Goal: Task Accomplishment & Management: Manage account settings

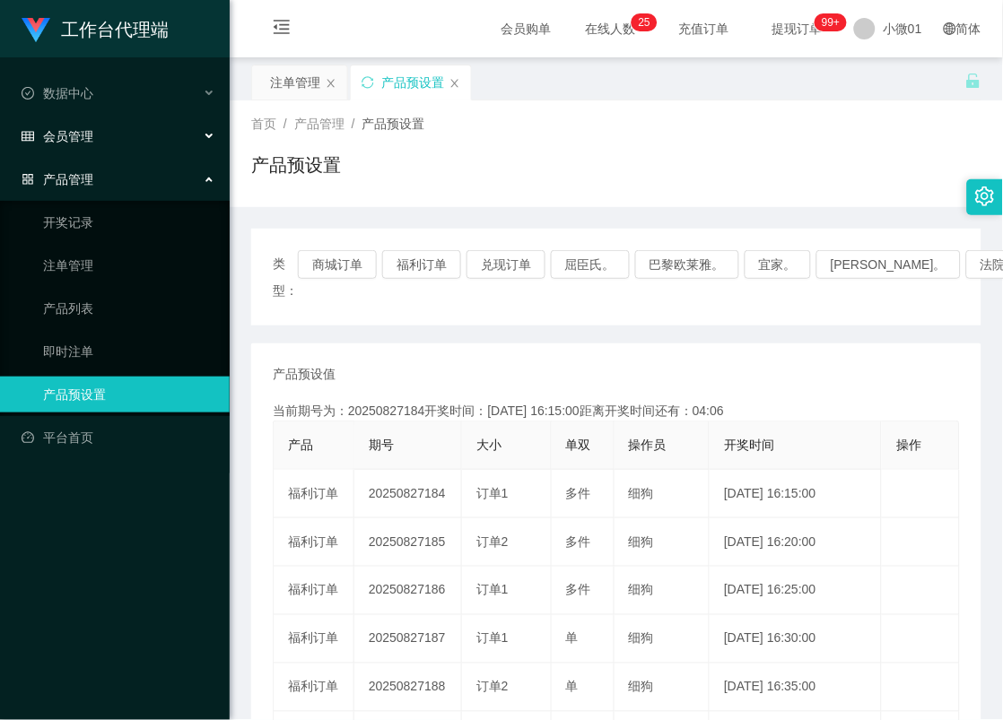
click at [59, 141] on font "会员管理" at bounding box center [68, 136] width 50 height 14
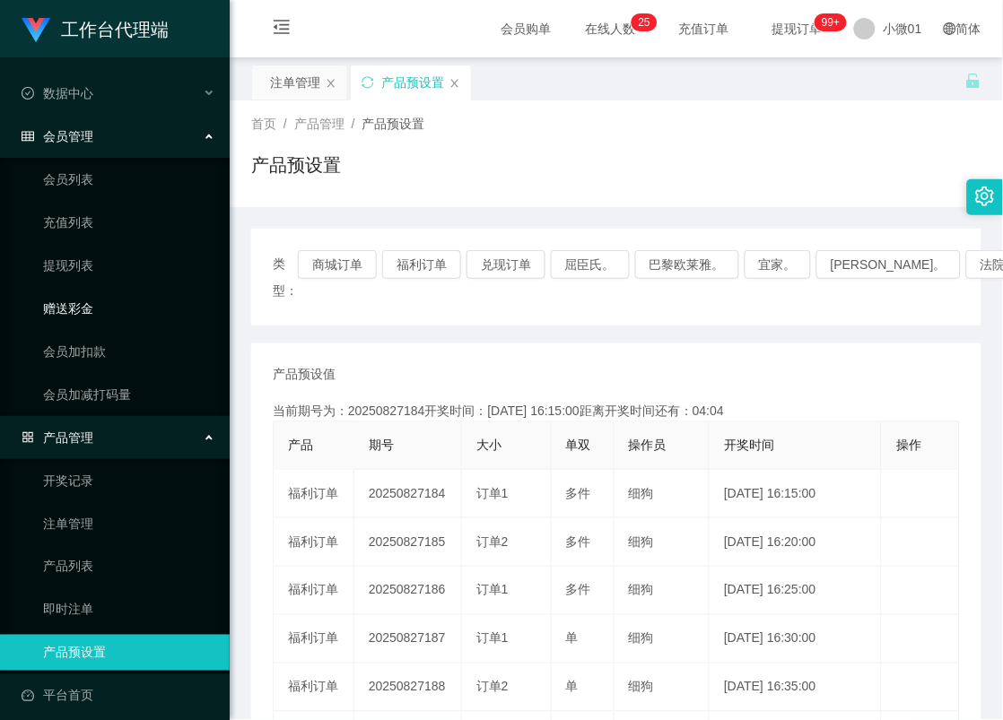
click at [48, 317] on link "赠送彩金" at bounding box center [129, 309] width 172 height 36
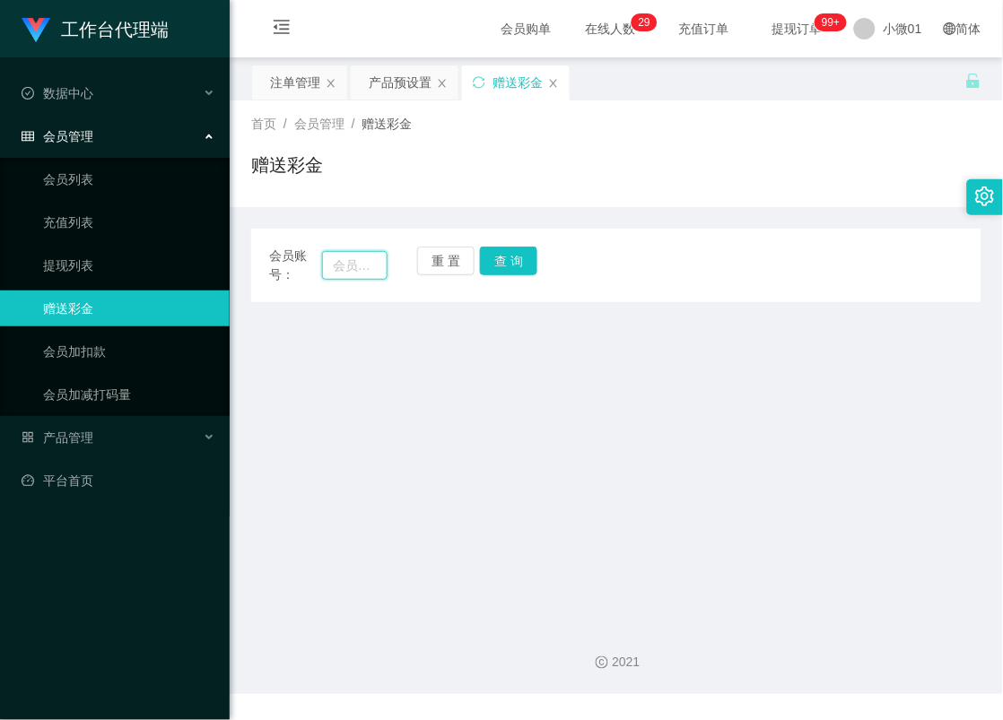
click at [347, 263] on input "text" at bounding box center [354, 265] width 65 height 29
paste input "haolian775"
click at [509, 263] on button "查 询" at bounding box center [508, 261] width 57 height 29
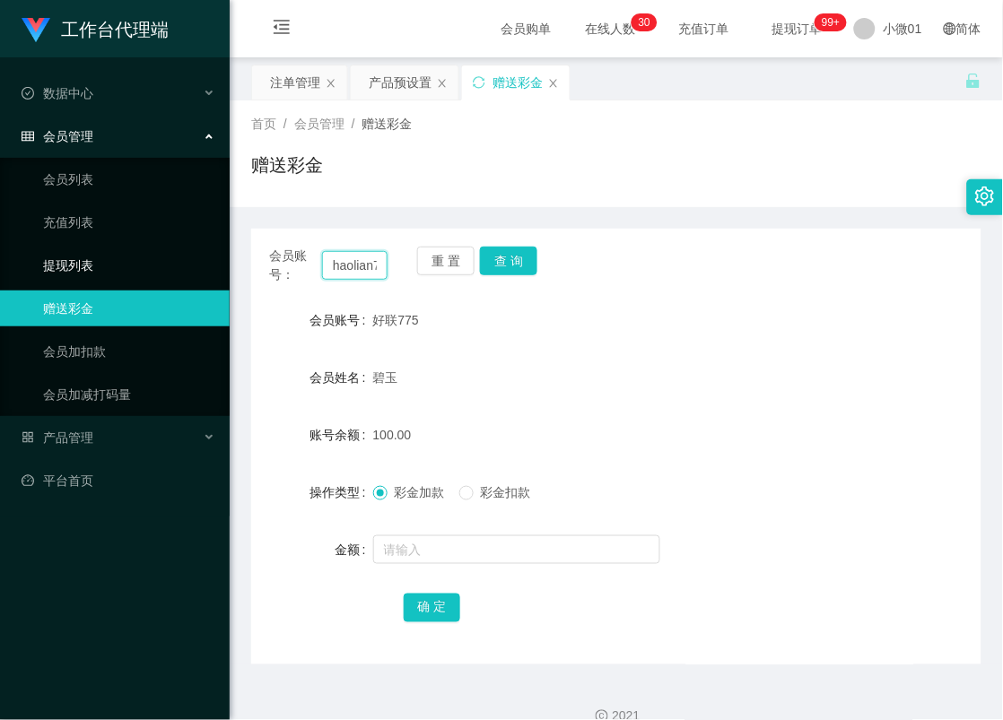
drag, startPoint x: 378, startPoint y: 270, endPoint x: 140, endPoint y: 252, distance: 239.2
click at [140, 252] on section "工作台代理端 数据中心 会员管理 会员列表 充值列表 提现列表 赠送彩金 会员加扣款 会员加减打码量 产品管理 开奖记录 注单管理 产品列表 即时注单 产品预…" at bounding box center [501, 374] width 1003 height 748
type input "7"
click at [379, 271] on input "text" at bounding box center [354, 265] width 65 height 29
click at [369, 269] on input "text" at bounding box center [354, 265] width 65 height 29
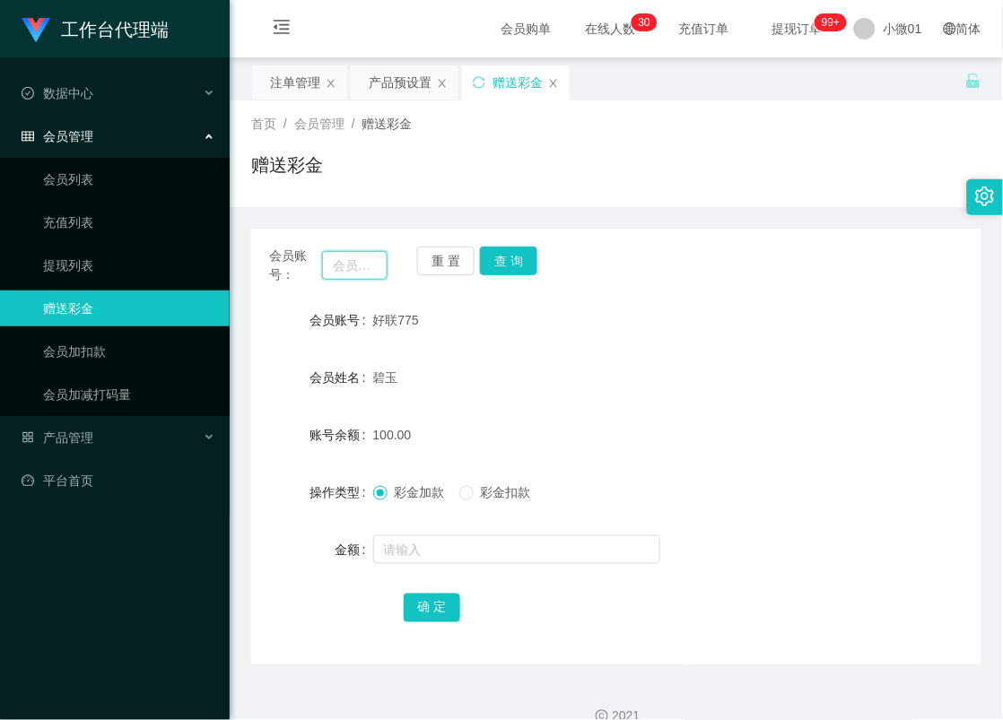
paste input "Kuangzan3027"
click at [500, 252] on button "查 询" at bounding box center [508, 261] width 57 height 29
drag, startPoint x: 378, startPoint y: 270, endPoint x: 126, endPoint y: 270, distance: 252.0
click at [126, 270] on section "工作台代理端 数据中心 会员管理 会员列表 充值列表 提现列表 赠送彩金 会员加扣款 会员加减打码量 产品管理 开奖记录 注单管理 产品列表 即时注单 产品预…" at bounding box center [501, 374] width 1003 height 748
click at [363, 269] on input "n3" at bounding box center [354, 265] width 65 height 29
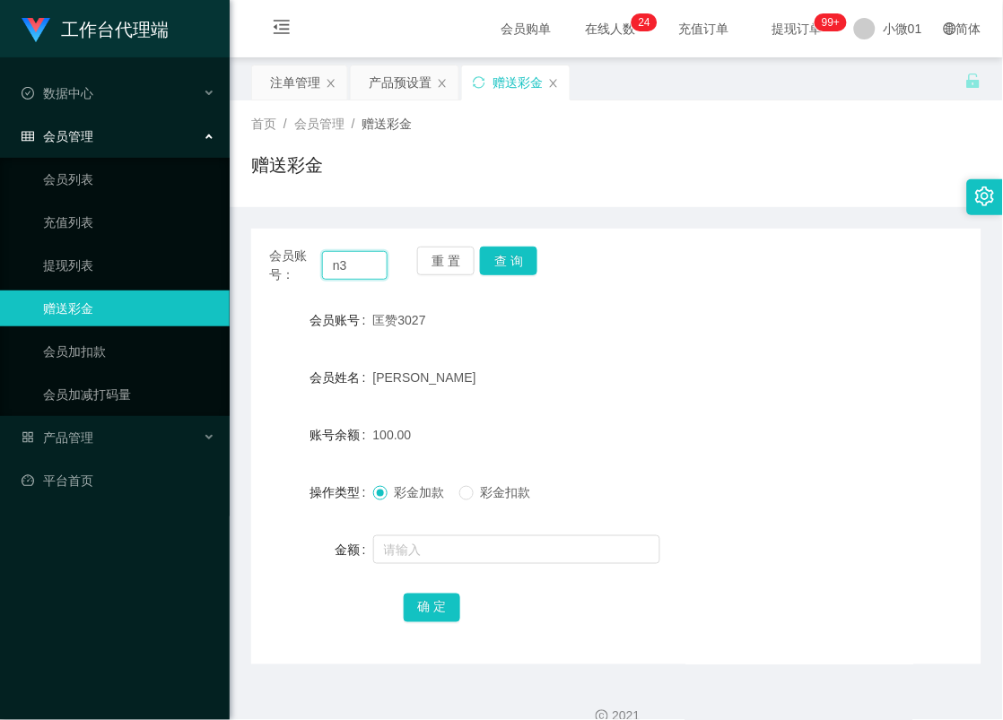
type input "n"
click at [363, 269] on input "text" at bounding box center [354, 265] width 65 height 29
paste input "ng66"
type input "ng66"
click at [493, 262] on button "查 询" at bounding box center [508, 261] width 57 height 29
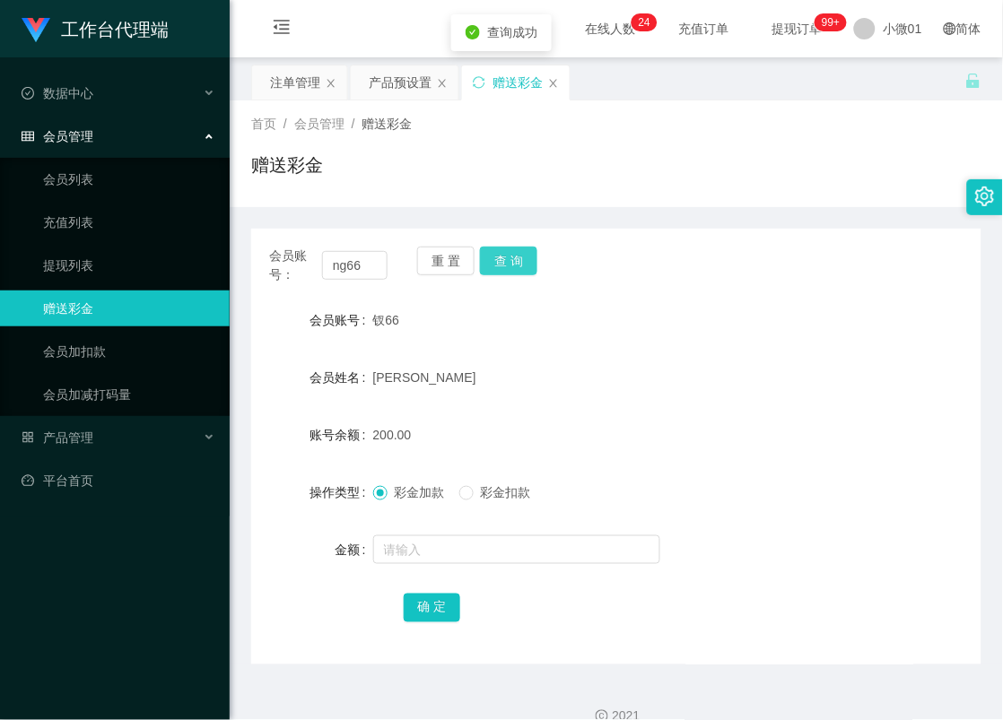
click at [493, 262] on button "查 询" at bounding box center [508, 261] width 57 height 29
click at [493, 262] on div "重 置 查 询" at bounding box center [476, 266] width 118 height 38
click at [404, 91] on div "产品预设置" at bounding box center [400, 82] width 63 height 34
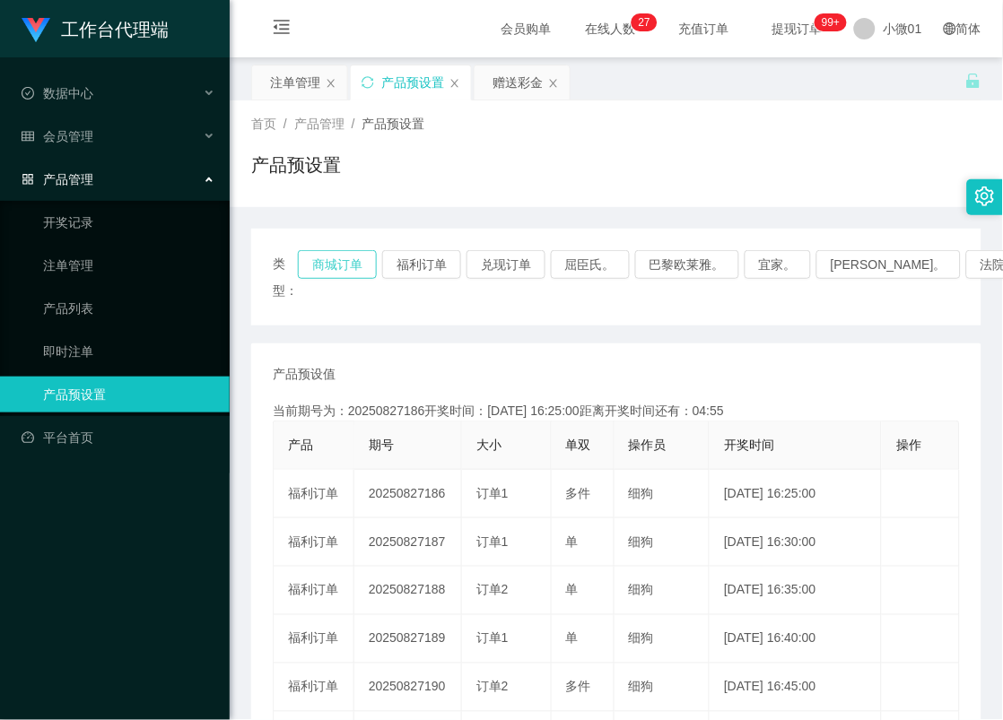
click at [335, 255] on button "商城订单" at bounding box center [337, 264] width 79 height 29
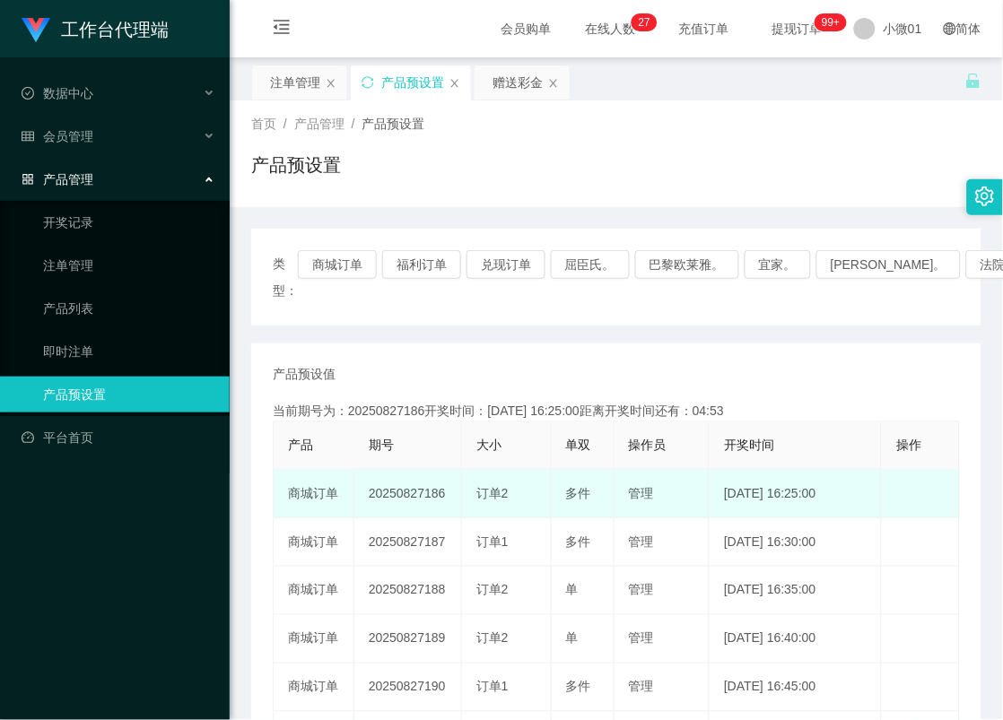
click at [395, 498] on td "20250827186" at bounding box center [408, 494] width 108 height 48
copy td "20250827186"
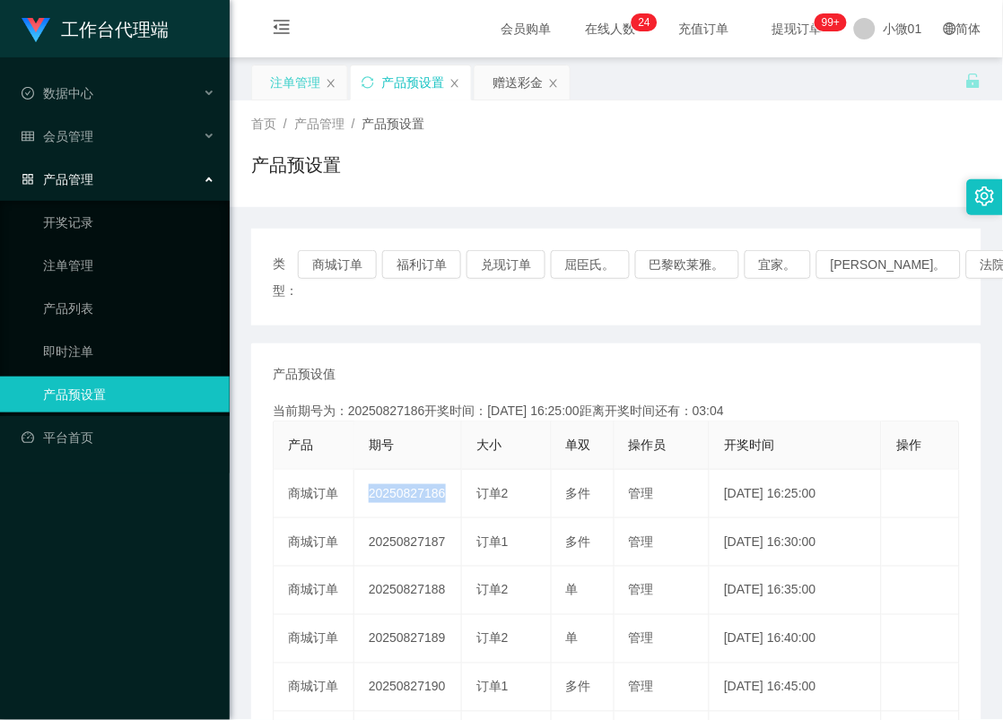
click at [296, 79] on div "注单管理" at bounding box center [295, 82] width 50 height 34
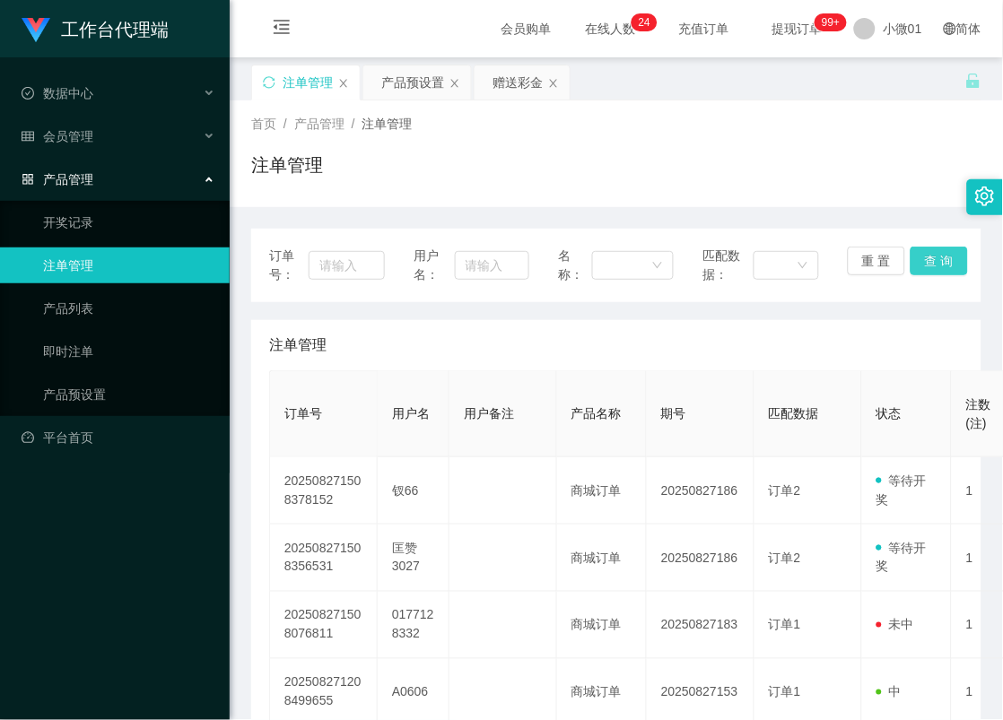
click at [926, 257] on button "查 询" at bounding box center [938, 261] width 57 height 29
click at [926, 257] on div "重 置 查 询" at bounding box center [906, 266] width 116 height 38
click at [926, 257] on button "查 询" at bounding box center [938, 261] width 57 height 29
click at [415, 86] on div "产品预设置" at bounding box center [412, 82] width 63 height 34
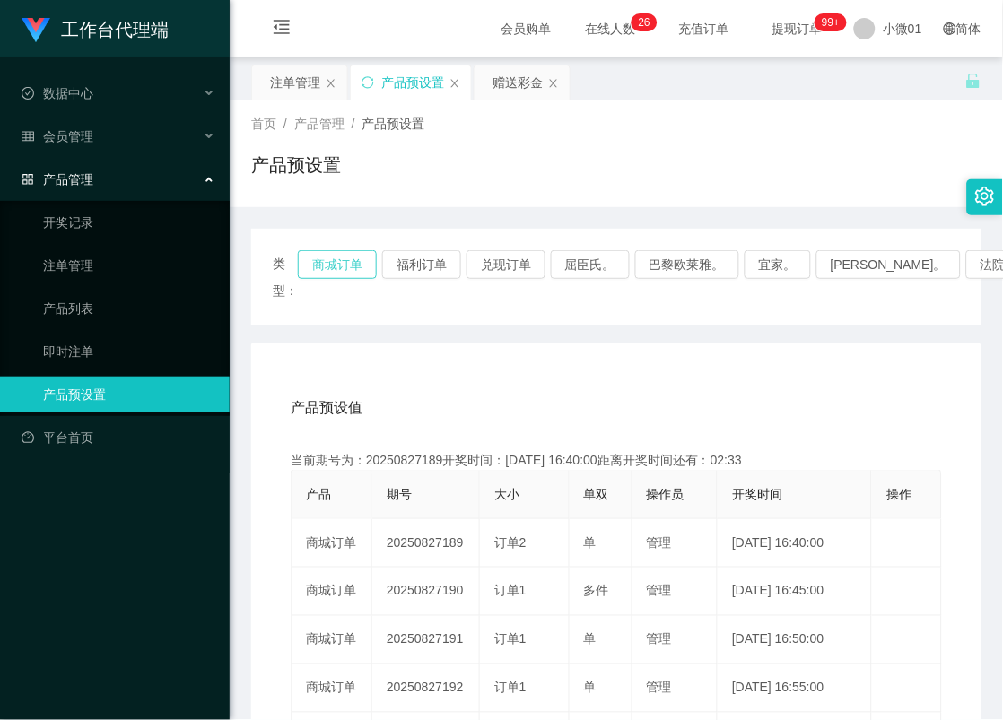
click at [341, 274] on button "商城订单" at bounding box center [337, 264] width 79 height 29
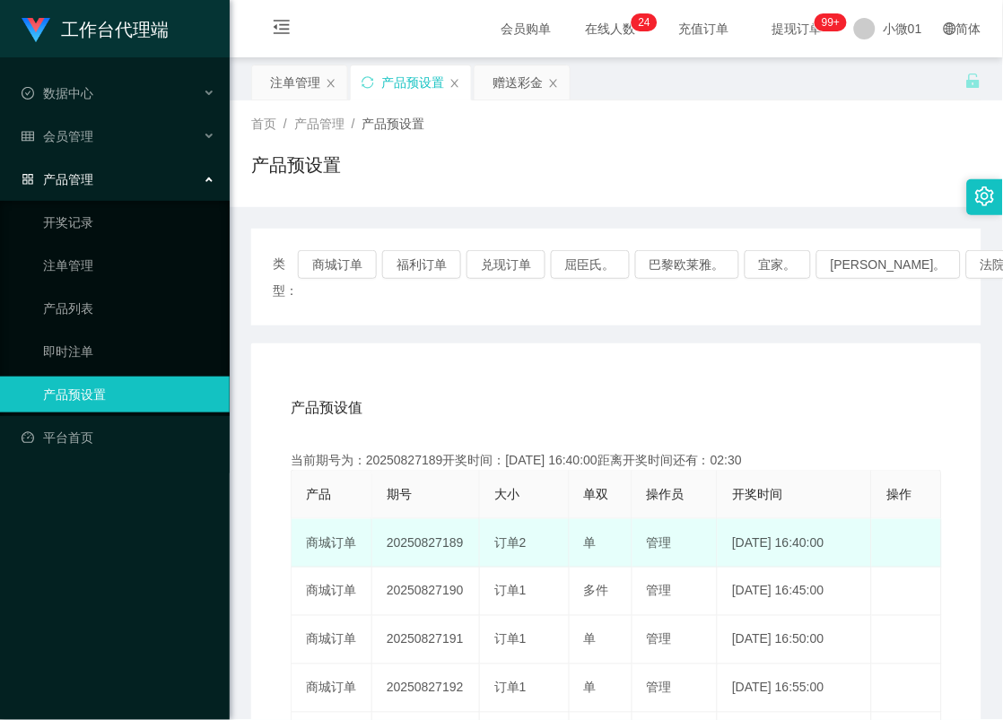
click at [418, 535] on td "20250827189" at bounding box center [426, 543] width 108 height 48
copy td "20250827189"
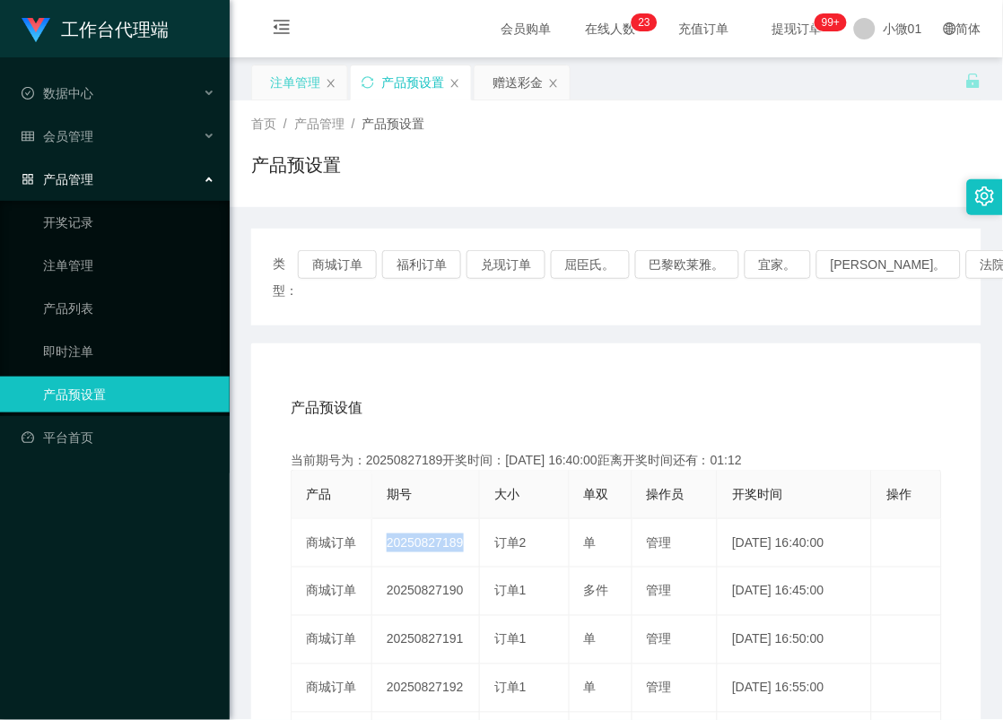
click at [302, 70] on div "注单管理" at bounding box center [295, 82] width 50 height 34
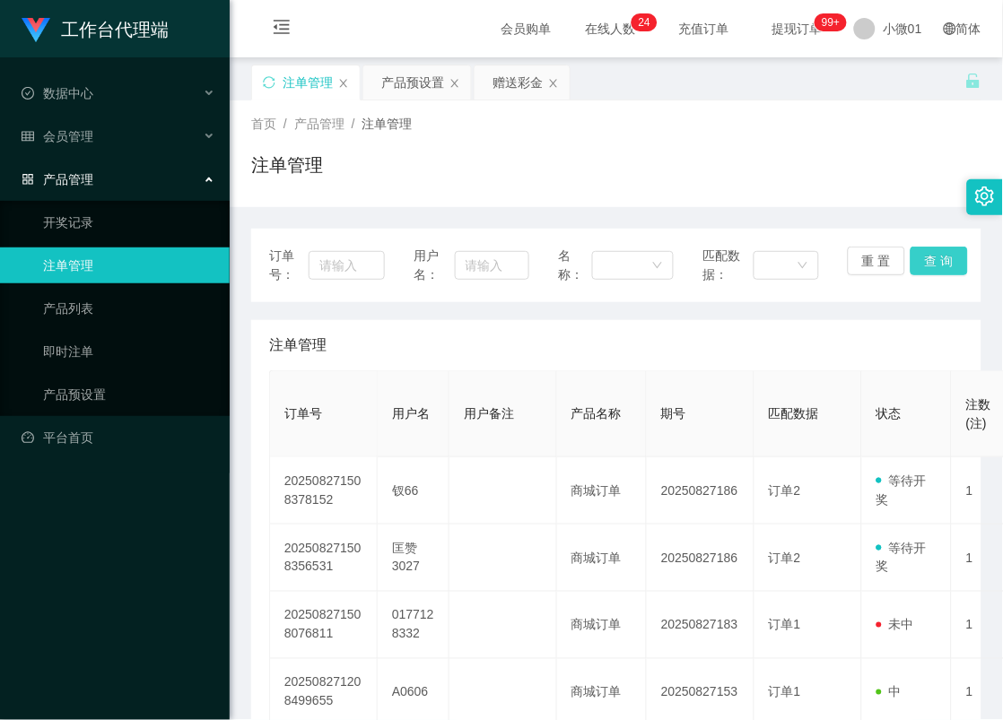
click at [926, 253] on button "查 询" at bounding box center [938, 261] width 57 height 29
click at [926, 253] on div "重 置 查 询" at bounding box center [906, 266] width 116 height 38
click at [926, 253] on button "查 询" at bounding box center [938, 261] width 57 height 29
click at [926, 253] on div "重 置 查 询" at bounding box center [906, 266] width 116 height 38
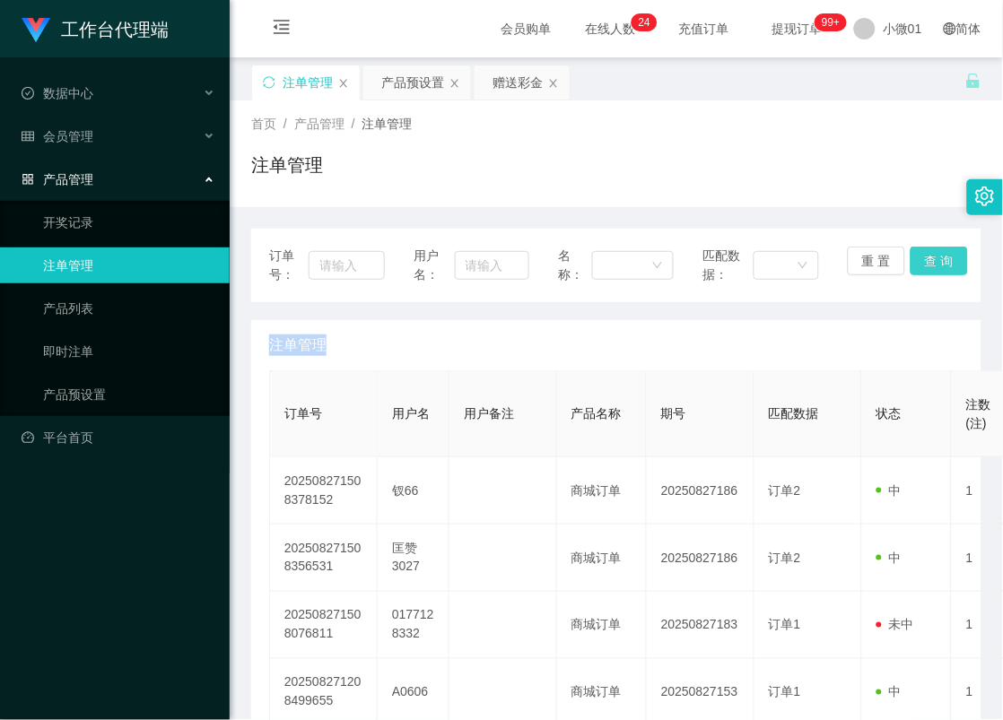
click at [926, 253] on button "查 询" at bounding box center [938, 261] width 57 height 29
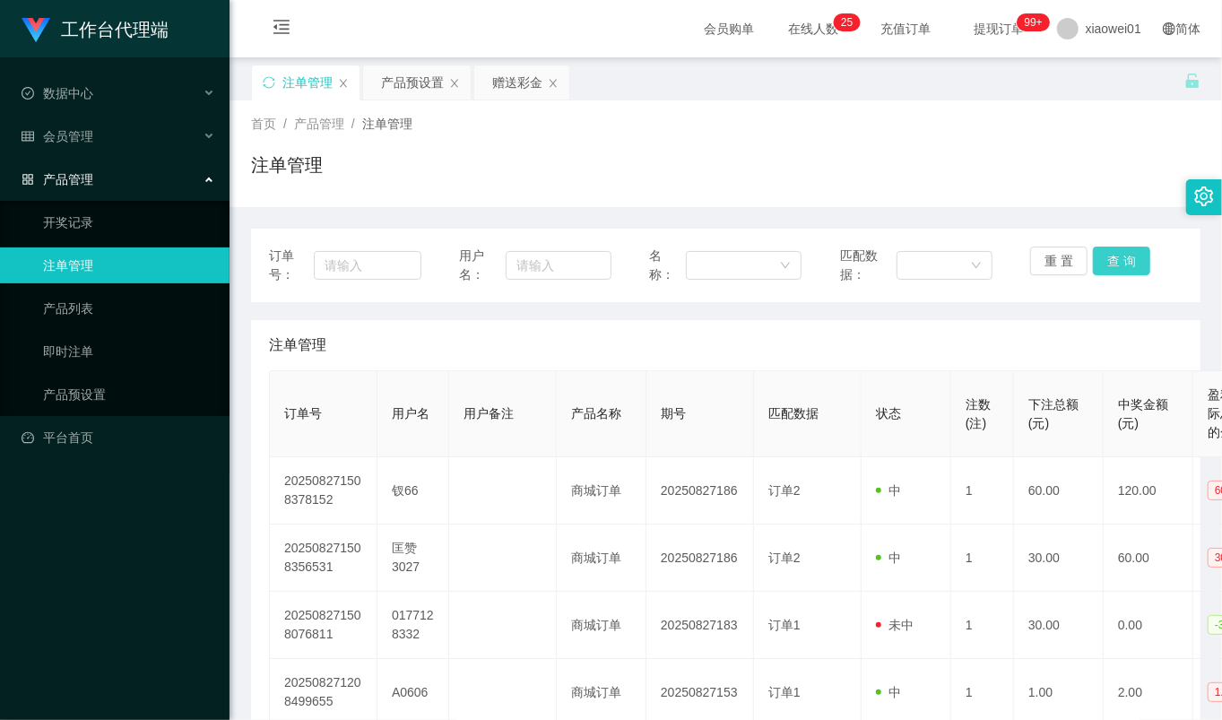
click at [1130, 273] on button "查 询" at bounding box center [1121, 261] width 57 height 29
click at [1130, 273] on div "重 置 查 询" at bounding box center [1106, 266] width 152 height 38
click at [1130, 273] on button "查 询" at bounding box center [1121, 261] width 57 height 29
click at [1130, 273] on div "重 置 查 询" at bounding box center [1106, 266] width 152 height 38
click at [1130, 273] on button "查 询" at bounding box center [1121, 261] width 57 height 29
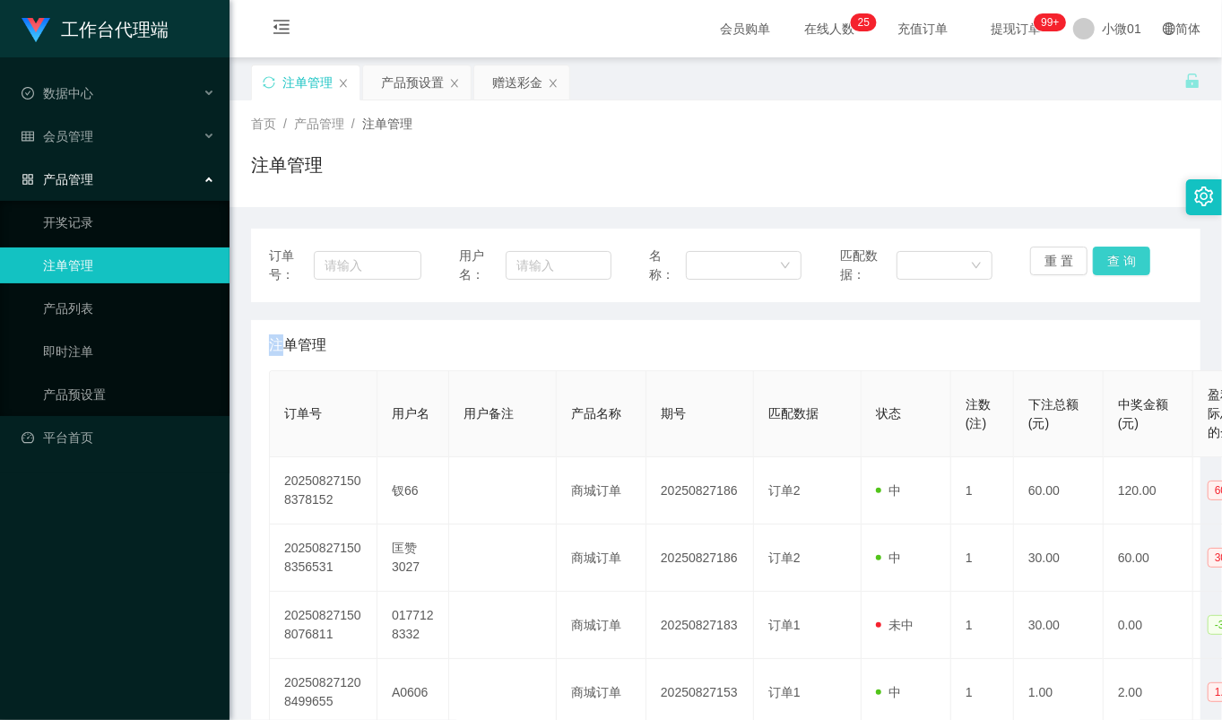
click at [1130, 273] on button "查 询" at bounding box center [1121, 261] width 57 height 29
click at [1115, 265] on button "查 询" at bounding box center [1121, 261] width 57 height 29
click at [1115, 265] on div "重 置 查 询" at bounding box center [1106, 266] width 152 height 38
click at [1115, 265] on button "查 询" at bounding box center [1121, 261] width 57 height 29
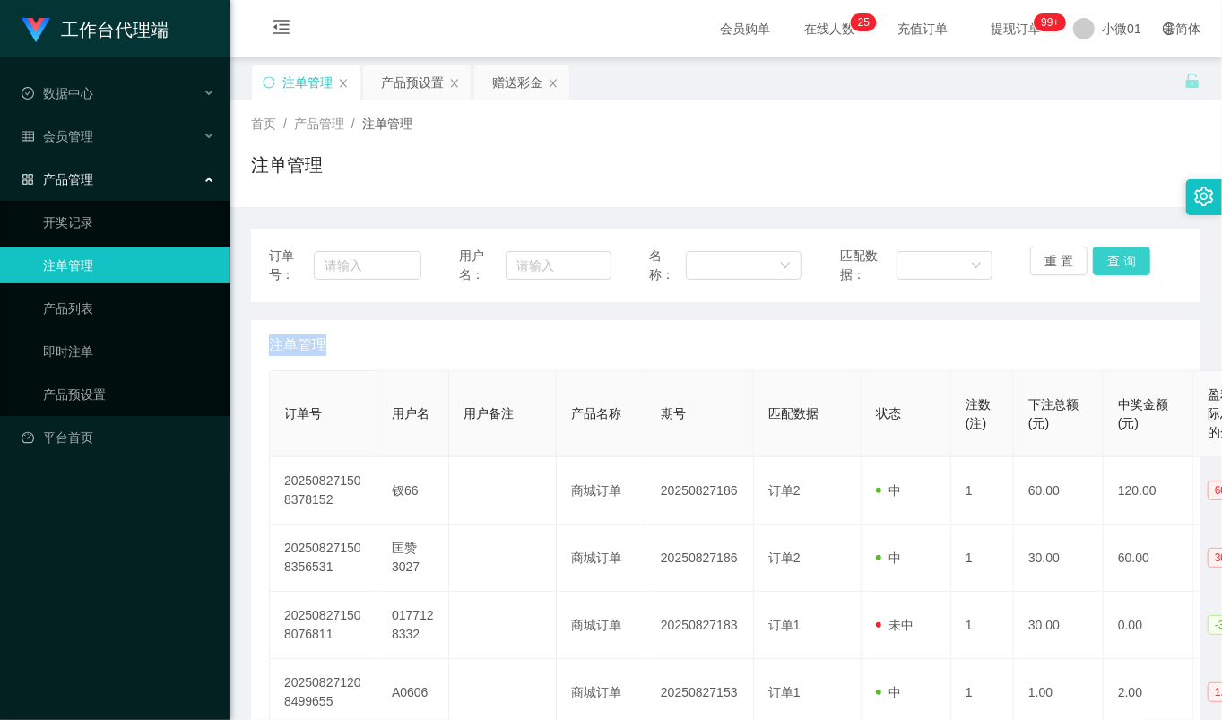
click at [1115, 265] on div "重 置 查 询" at bounding box center [1106, 266] width 152 height 38
click at [1115, 265] on button "查 询" at bounding box center [1121, 261] width 57 height 29
click at [1115, 265] on button "查 询" at bounding box center [1131, 261] width 77 height 29
click at [1115, 265] on div "重 置 查 询" at bounding box center [1106, 266] width 152 height 38
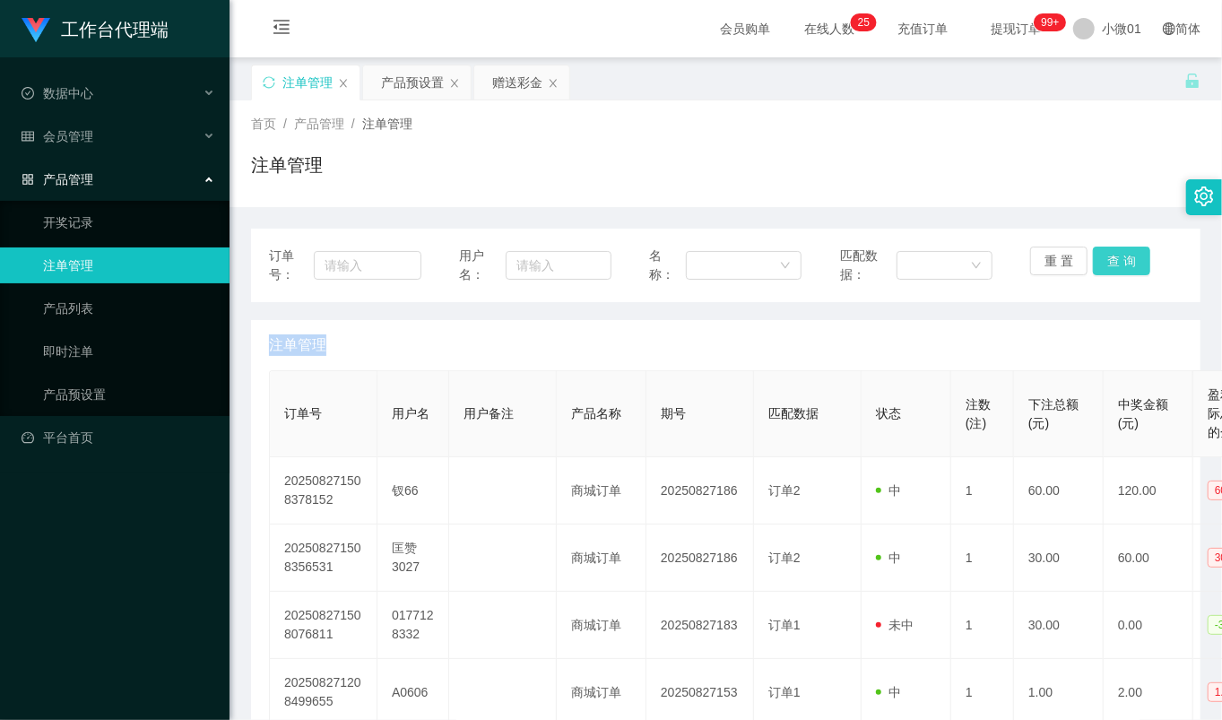
click at [1115, 265] on button "查 询" at bounding box center [1121, 261] width 57 height 29
click at [1115, 265] on button "查 询" at bounding box center [1131, 261] width 77 height 29
click at [1101, 254] on button "查 询" at bounding box center [1121, 261] width 57 height 29
click at [1101, 254] on div "重 置 查 询" at bounding box center [1106, 266] width 152 height 38
click at [1101, 254] on button "查 询" at bounding box center [1121, 261] width 57 height 29
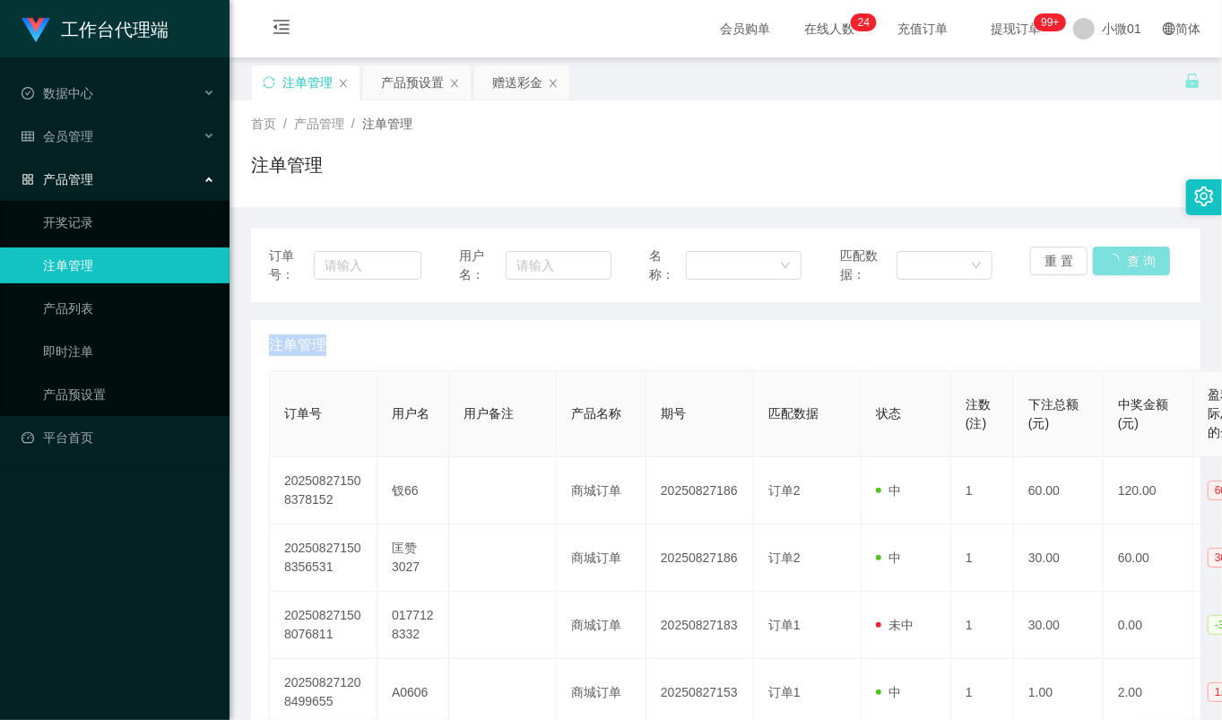
click at [1101, 254] on div "重 置 查 询" at bounding box center [1106, 266] width 152 height 38
click at [399, 92] on div "产品预设置" at bounding box center [412, 82] width 63 height 34
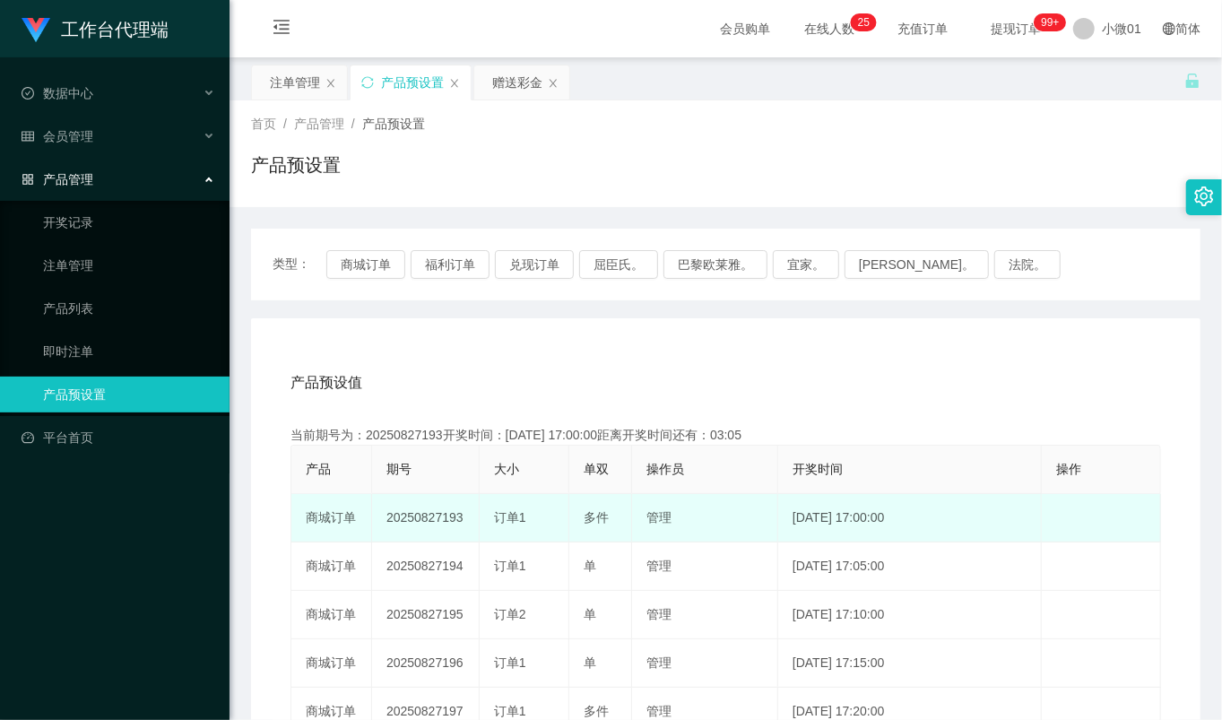
click at [415, 523] on td "20250827193" at bounding box center [426, 518] width 108 height 48
copy td "20250827193"
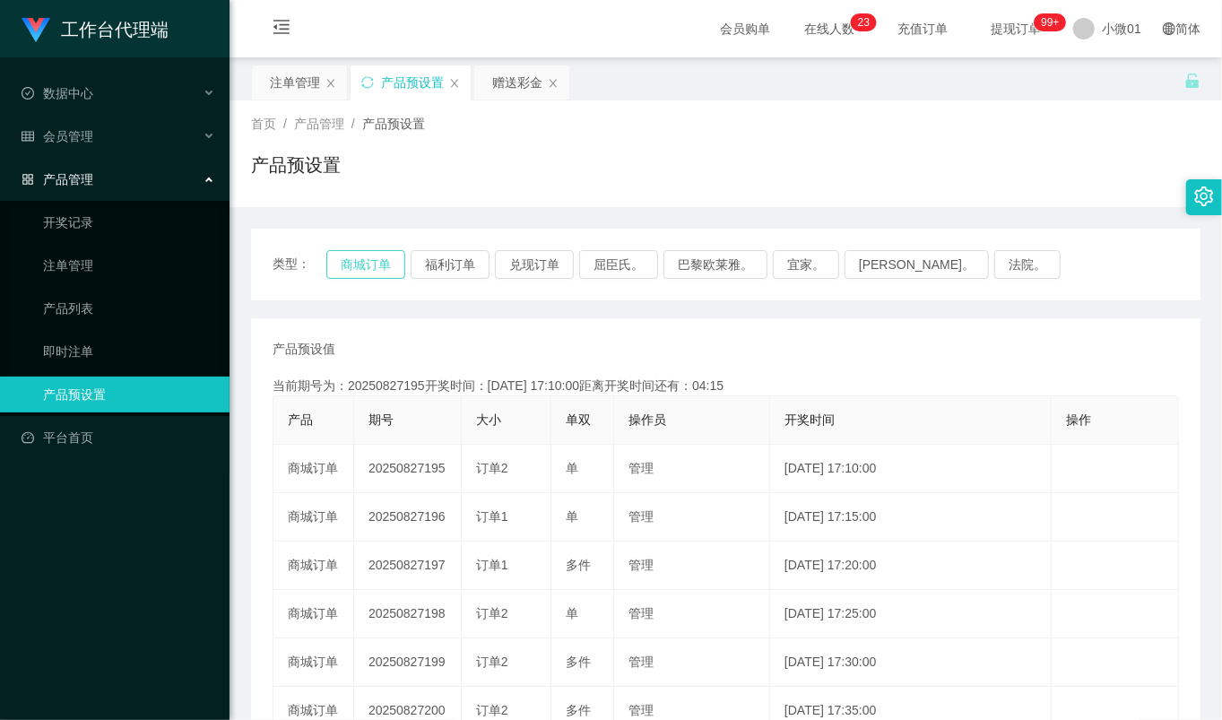
click at [373, 267] on button "商城订单" at bounding box center [365, 264] width 79 height 29
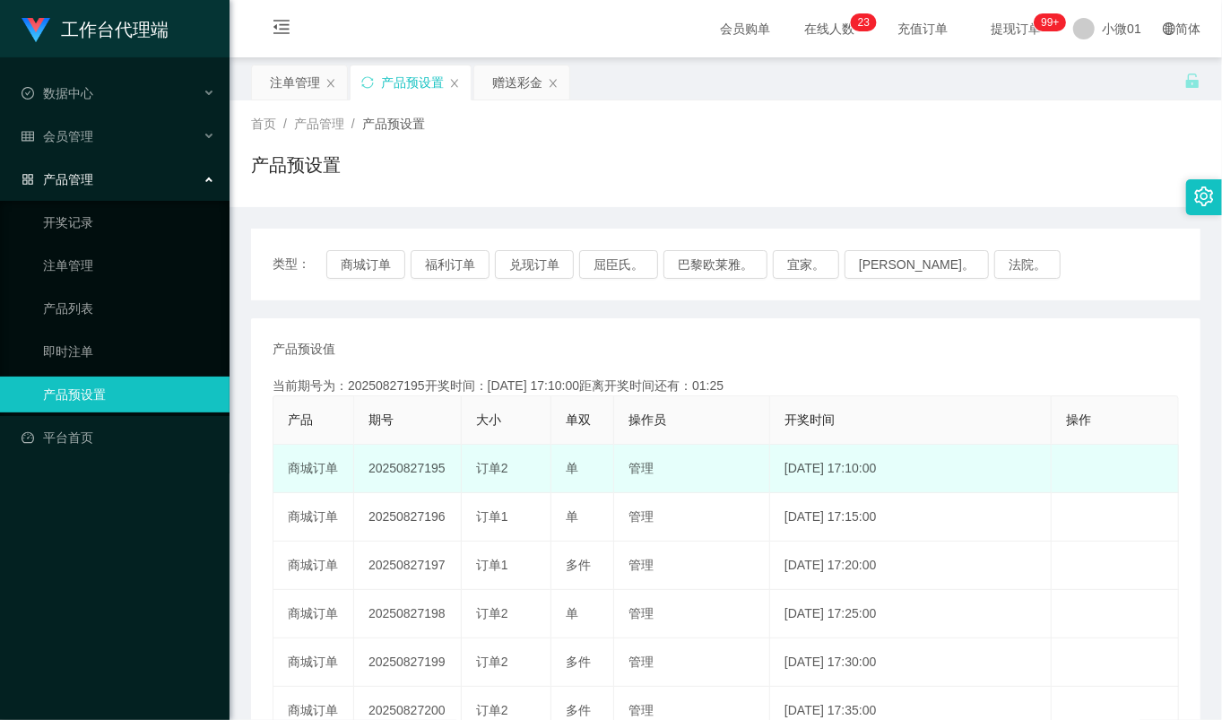
click at [396, 466] on td "20250827195" at bounding box center [408, 469] width 108 height 48
copy td "20250827195"
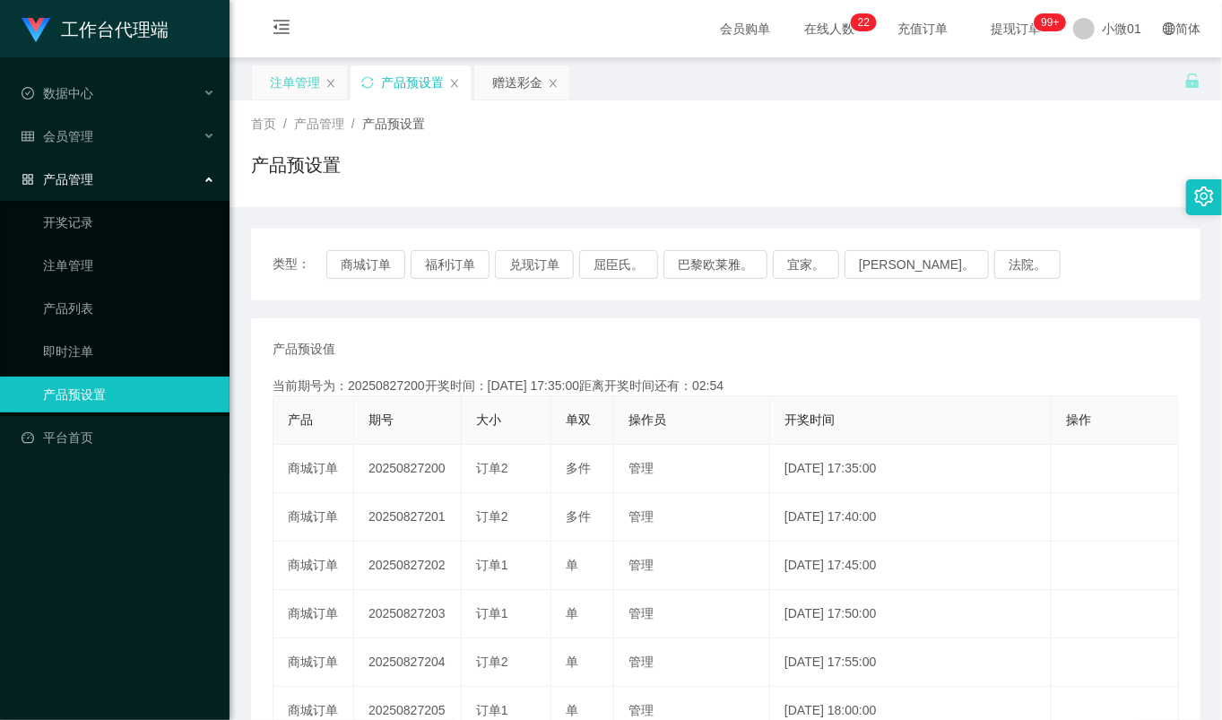
click at [303, 85] on div "注单管理" at bounding box center [295, 82] width 50 height 34
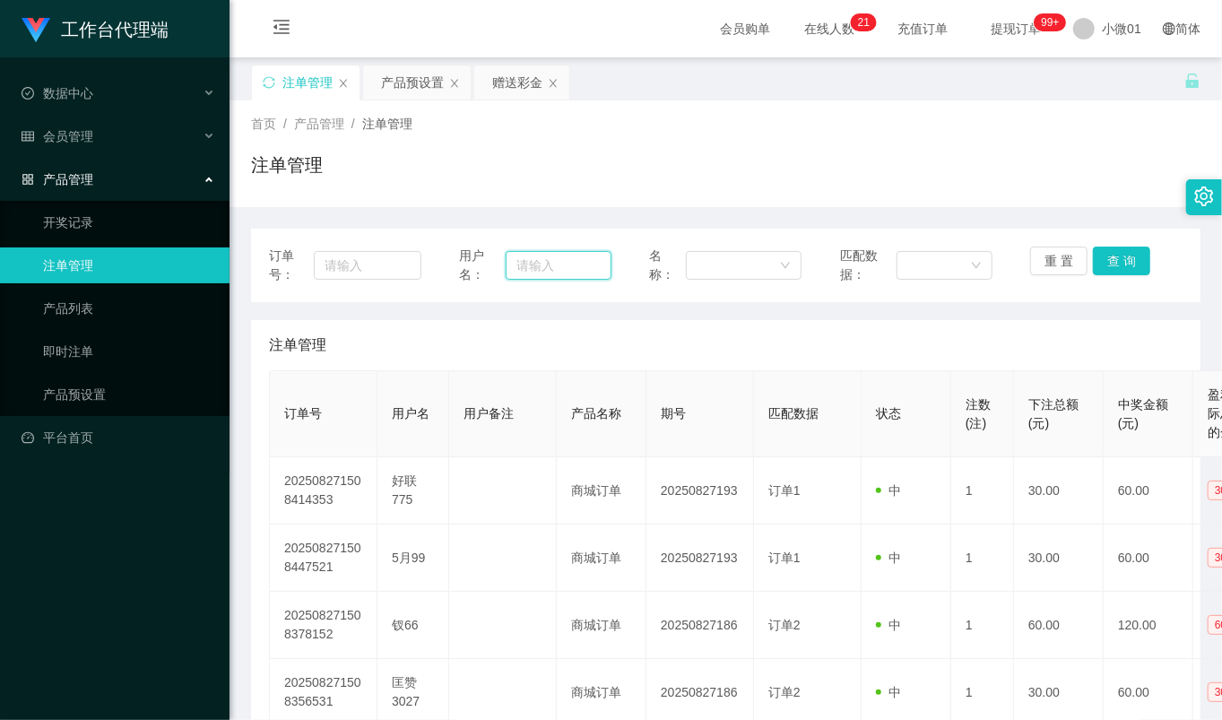
click at [534, 263] on input "text" at bounding box center [559, 265] width 106 height 29
paste input "6666"
type input "6666"
click at [1134, 261] on button "查 询" at bounding box center [1121, 261] width 57 height 29
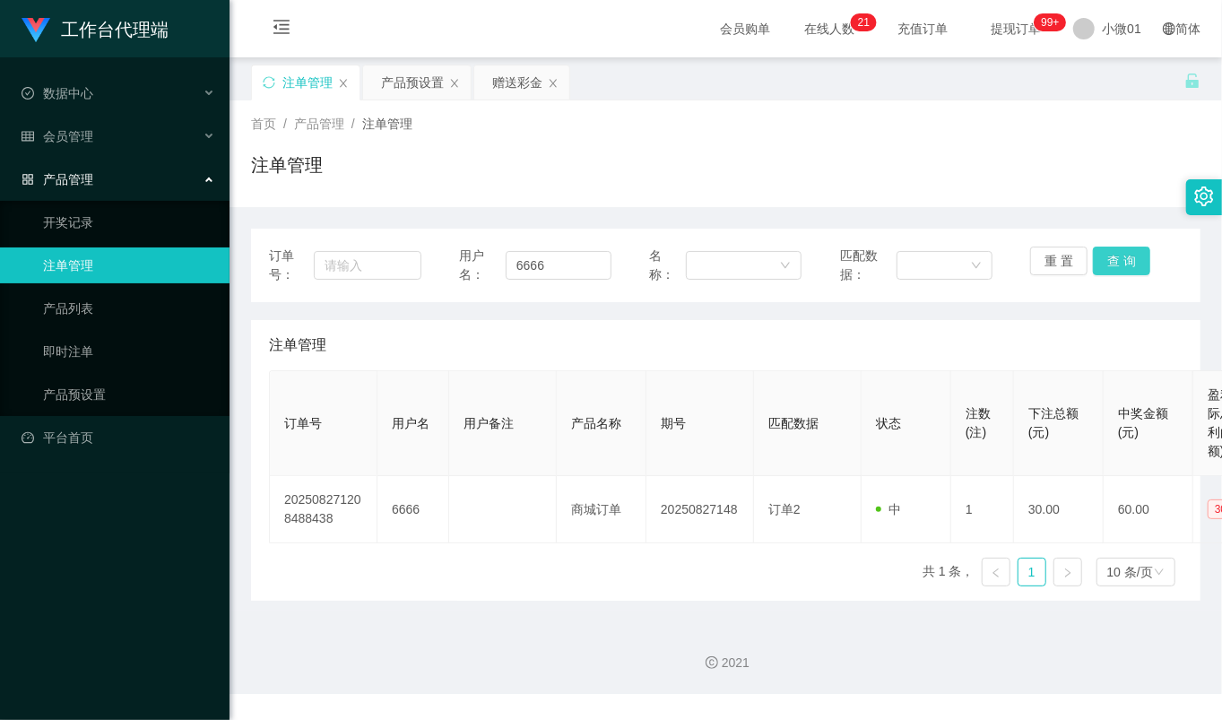
click at [1134, 261] on button "查 询" at bounding box center [1121, 261] width 57 height 29
click at [1093, 255] on button "查 询" at bounding box center [1121, 261] width 57 height 29
click at [1091, 255] on div "重 置 查 询" at bounding box center [1106, 266] width 152 height 38
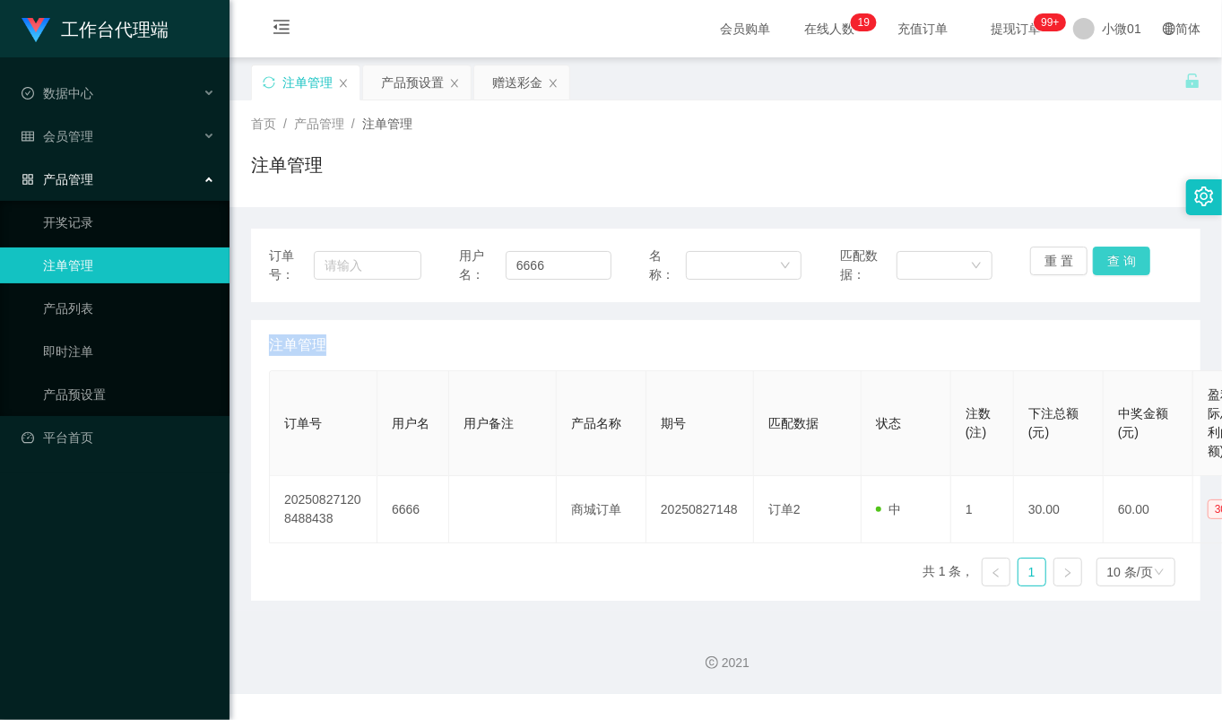
click at [1093, 255] on button "查 询" at bounding box center [1121, 261] width 57 height 29
click at [302, 84] on div "注单管理" at bounding box center [308, 82] width 50 height 34
drag, startPoint x: 560, startPoint y: 258, endPoint x: 578, endPoint y: 262, distance: 18.3
click at [561, 258] on input "6666" at bounding box center [559, 265] width 106 height 29
click at [1114, 256] on button "查 询" at bounding box center [1121, 261] width 57 height 29
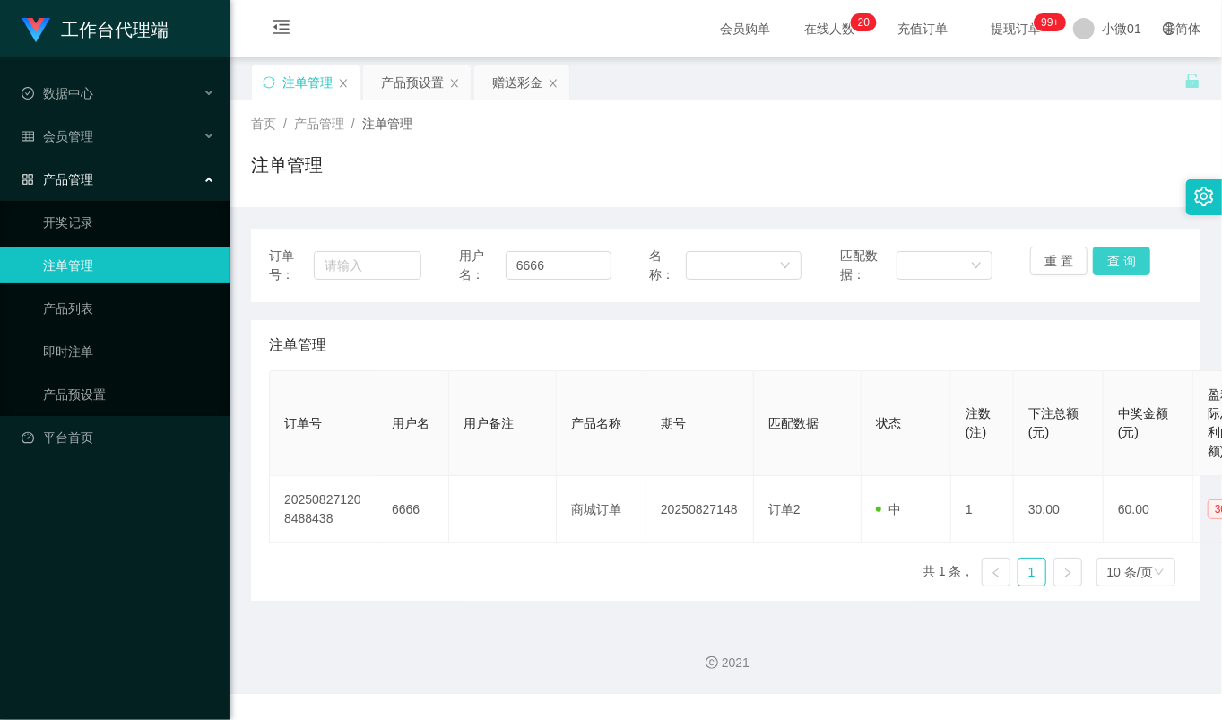
click at [1114, 256] on button "查 询" at bounding box center [1121, 261] width 57 height 29
click at [1116, 256] on div "重 置 查 询" at bounding box center [1106, 266] width 152 height 38
click at [1116, 256] on button "查 询" at bounding box center [1121, 261] width 57 height 29
click at [886, 139] on div "首页 / 产品管理 / 注单管理 / 注单管理" at bounding box center [726, 154] width 950 height 78
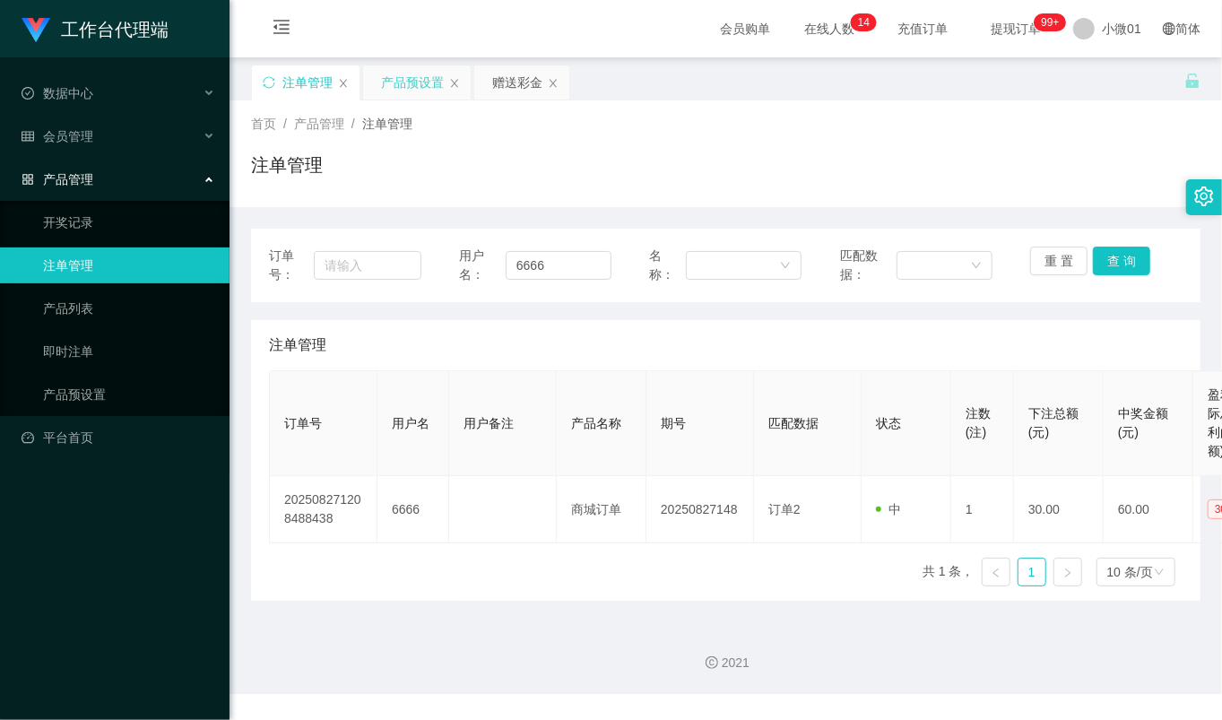
click at [404, 69] on div "产品预设置" at bounding box center [412, 82] width 63 height 34
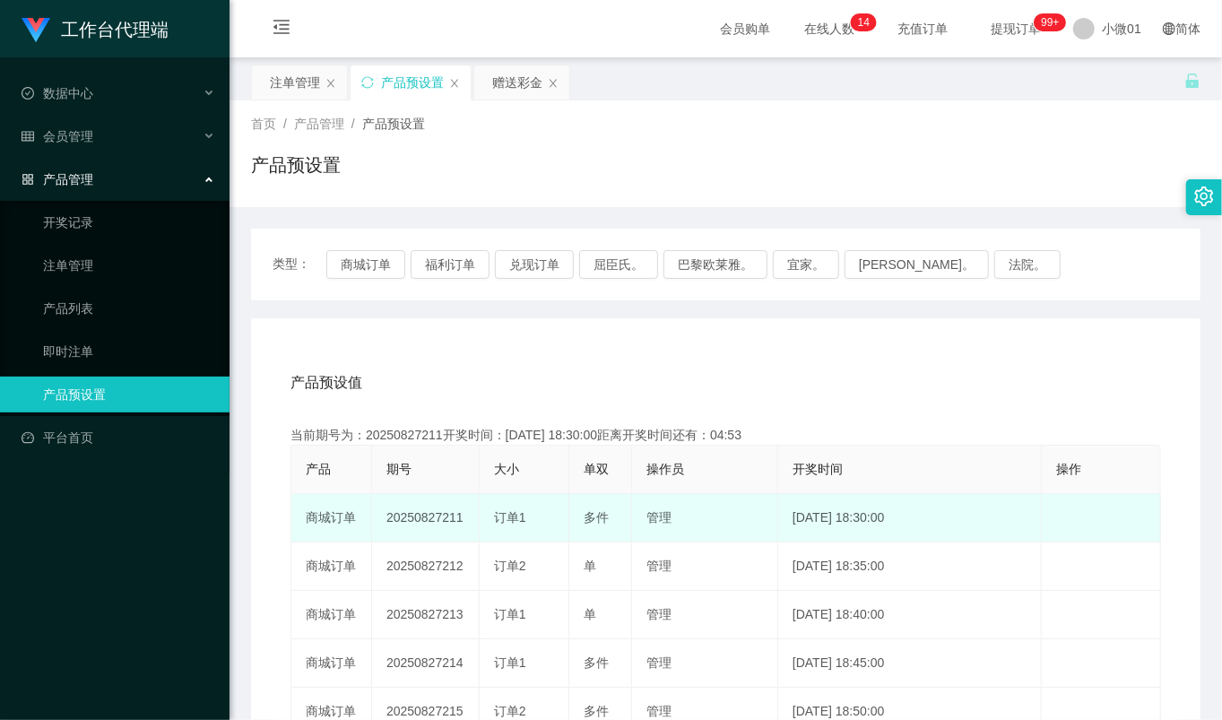
click at [400, 517] on td "20250827211" at bounding box center [426, 518] width 108 height 48
copy td "20250827211"
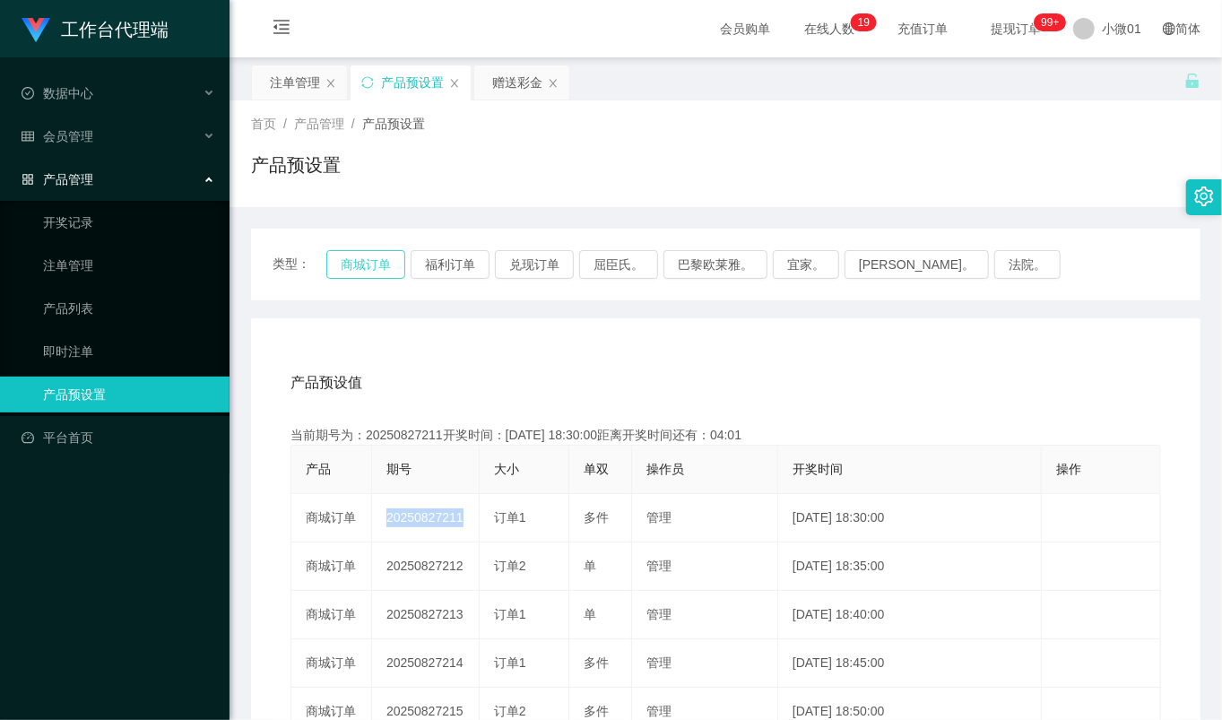
click at [361, 267] on button "商城订单" at bounding box center [365, 264] width 79 height 29
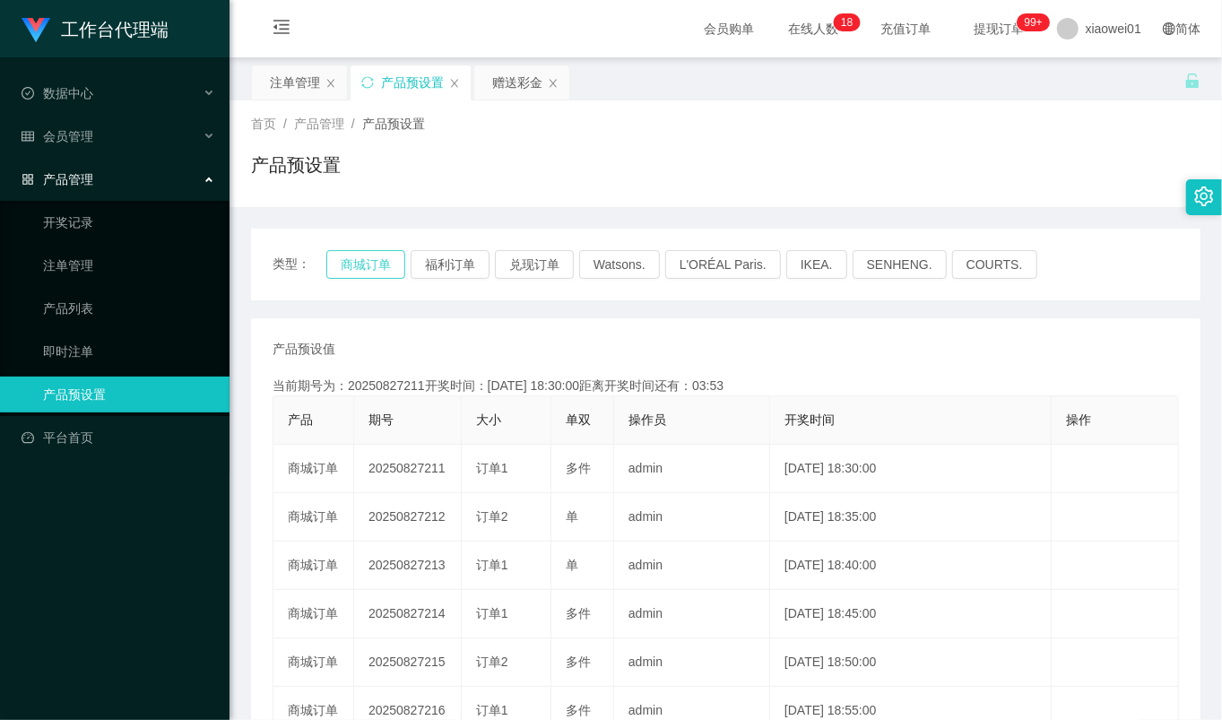
click at [339, 258] on button "商城订单" at bounding box center [365, 264] width 79 height 29
click at [293, 82] on div "注单管理" at bounding box center [295, 82] width 50 height 34
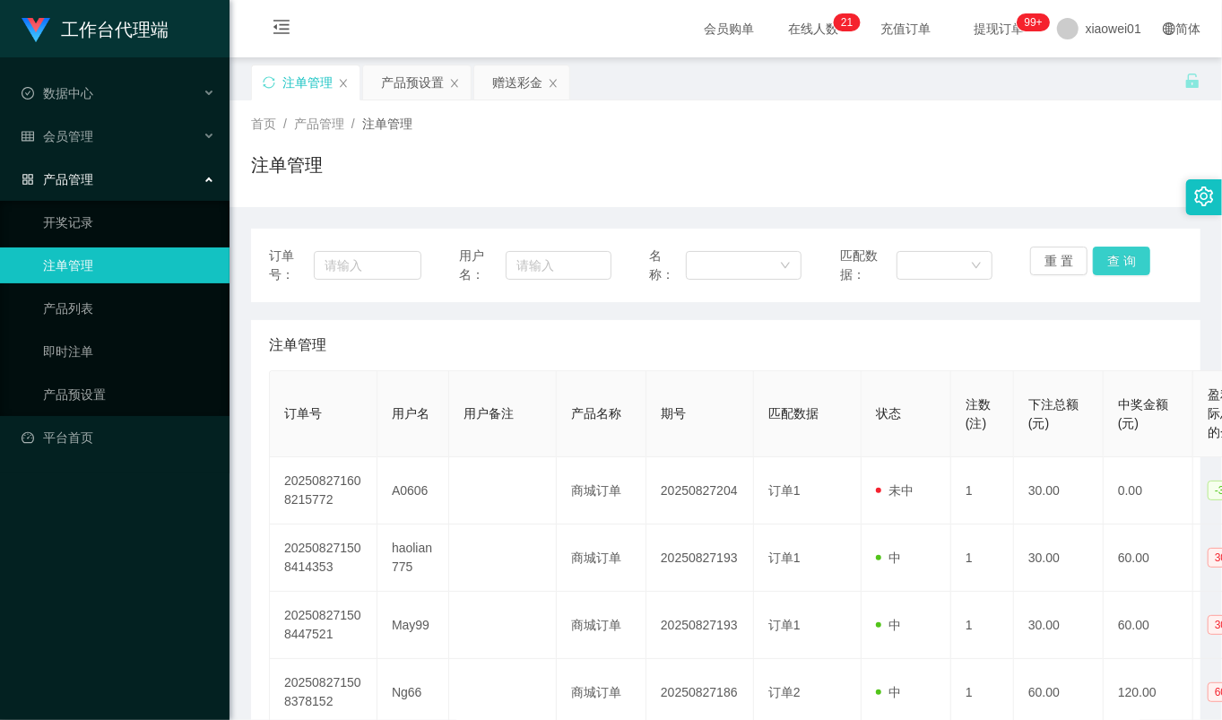
click at [1126, 255] on button "查 询" at bounding box center [1121, 261] width 57 height 29
click at [1126, 255] on div "重 置 查 询" at bounding box center [1106, 266] width 152 height 38
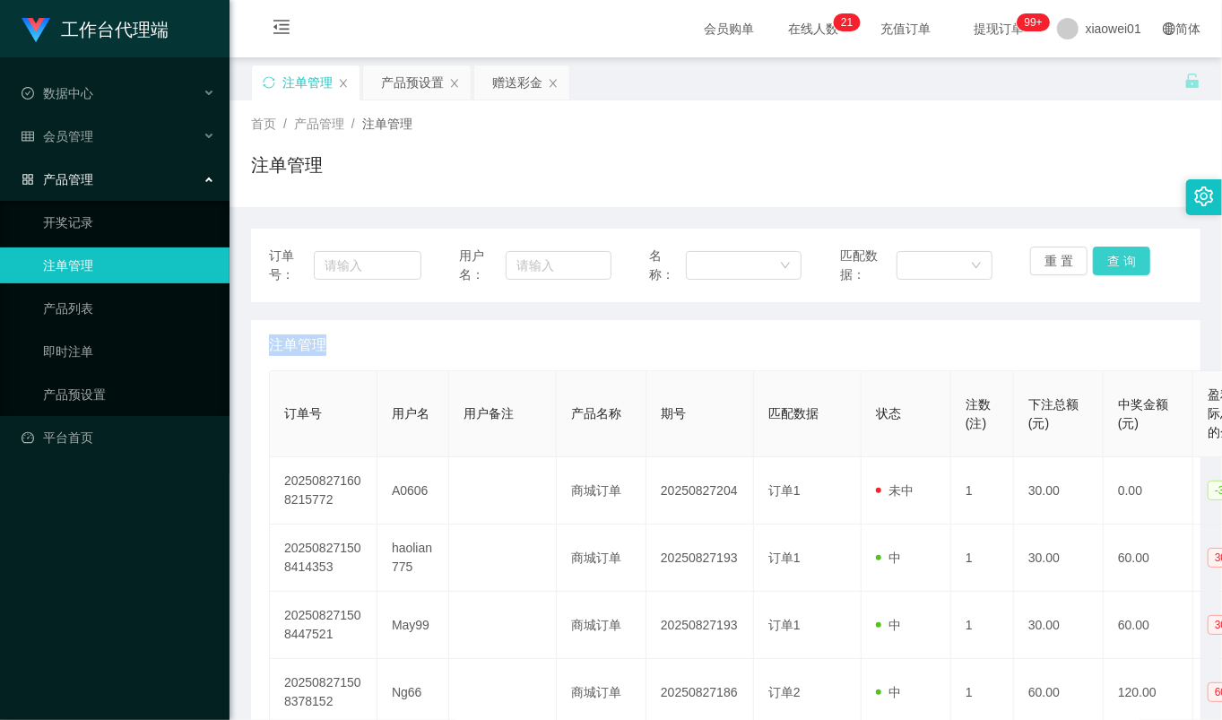
click at [1126, 255] on button "查 询" at bounding box center [1121, 261] width 57 height 29
click at [1126, 255] on button "查 询" at bounding box center [1131, 261] width 77 height 29
click at [1126, 255] on button "查 询" at bounding box center [1121, 261] width 57 height 29
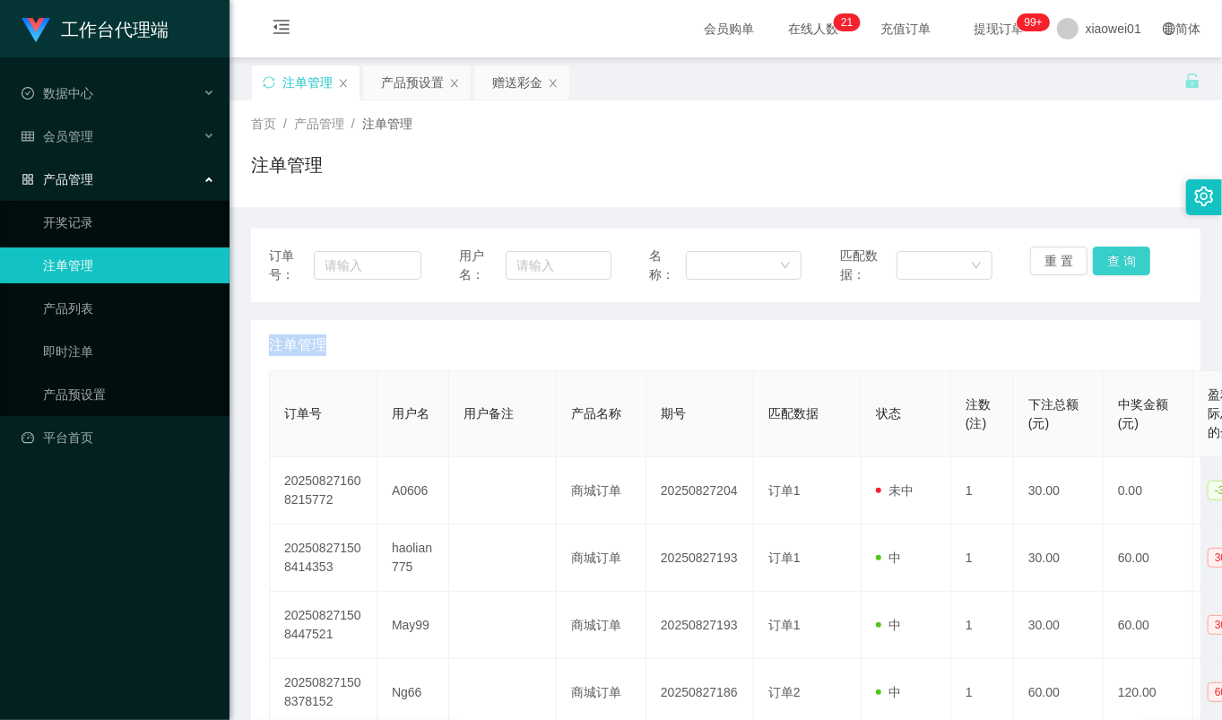
click at [1126, 255] on button "查 询" at bounding box center [1121, 261] width 57 height 29
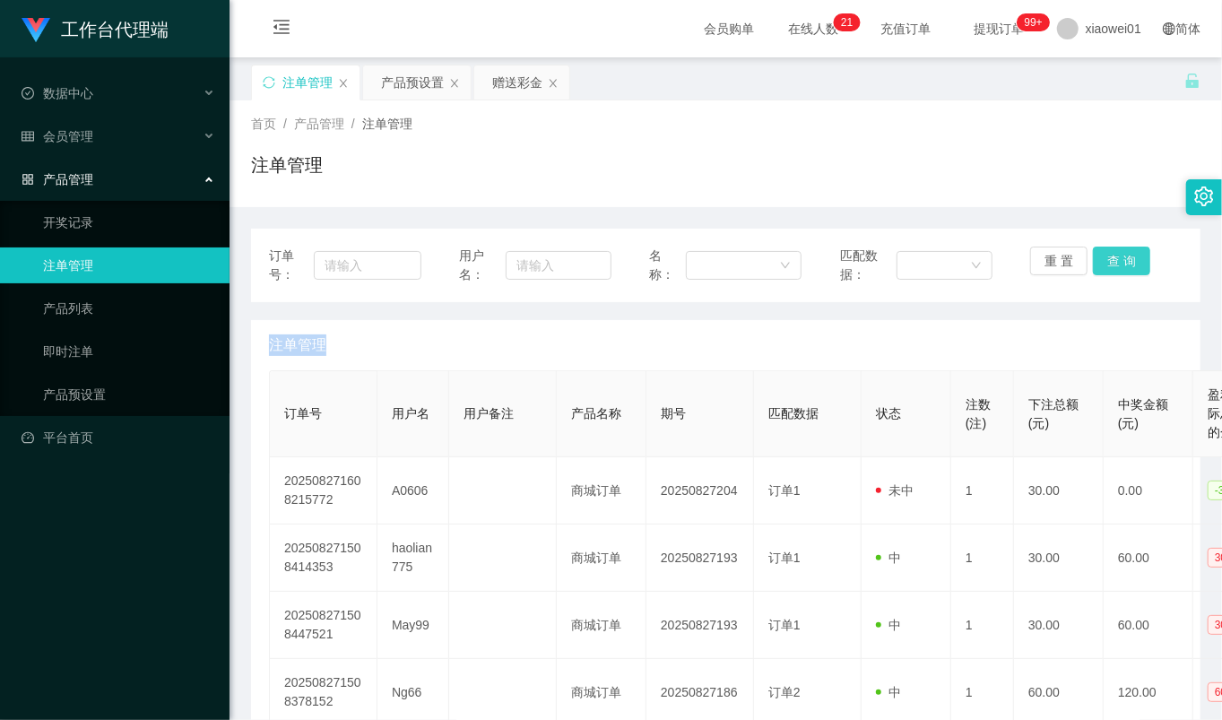
click at [1126, 255] on div "重 置 查 询" at bounding box center [1106, 266] width 152 height 38
click at [1126, 255] on button "查 询" at bounding box center [1121, 261] width 57 height 29
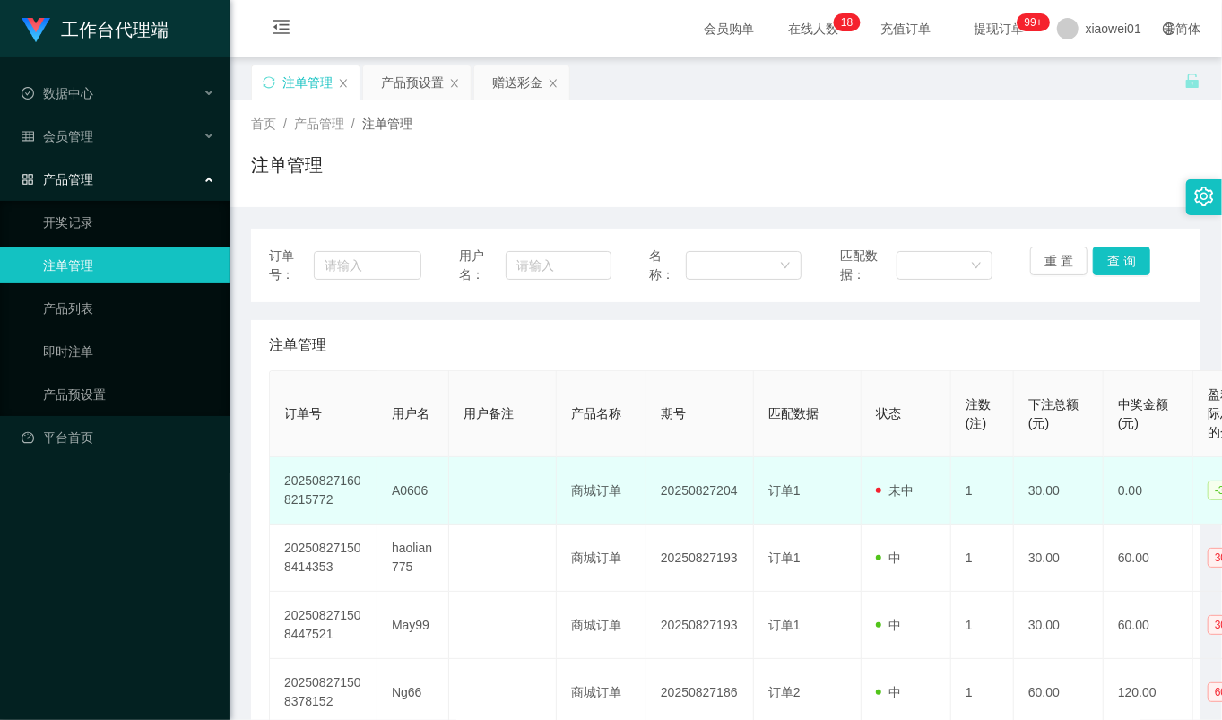
click at [406, 491] on td "A0606" at bounding box center [414, 490] width 72 height 67
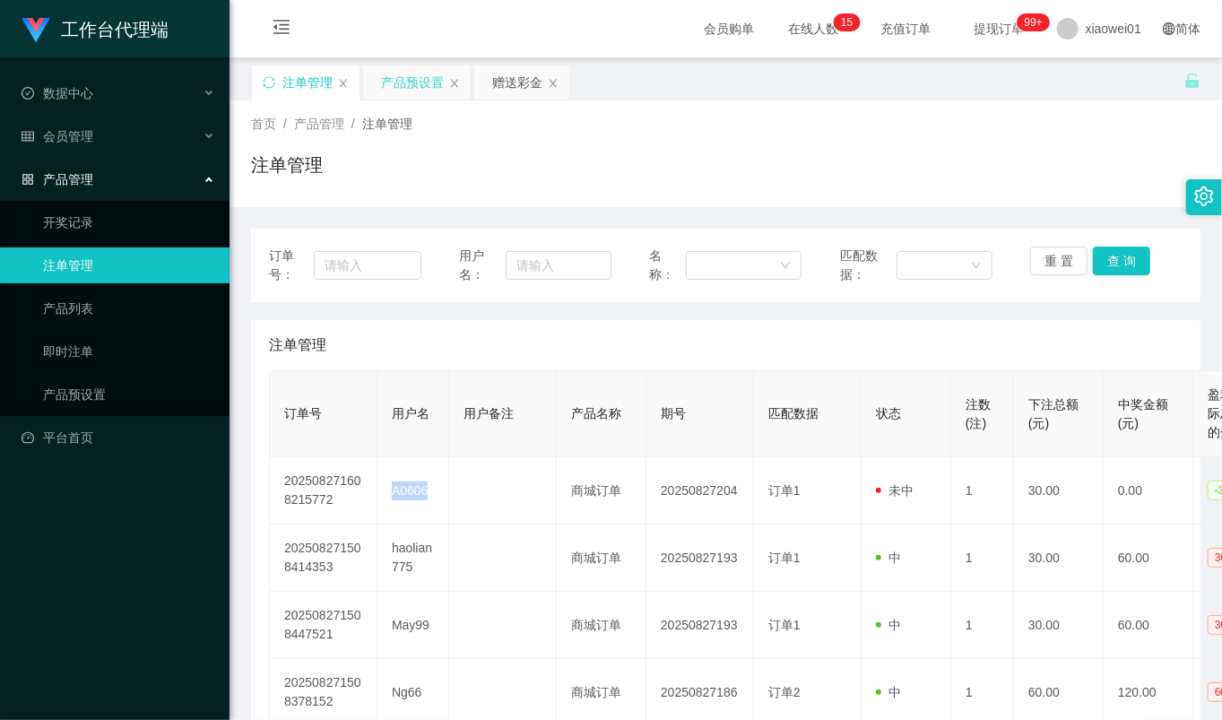
click at [436, 95] on div "产品预设置" at bounding box center [412, 82] width 63 height 34
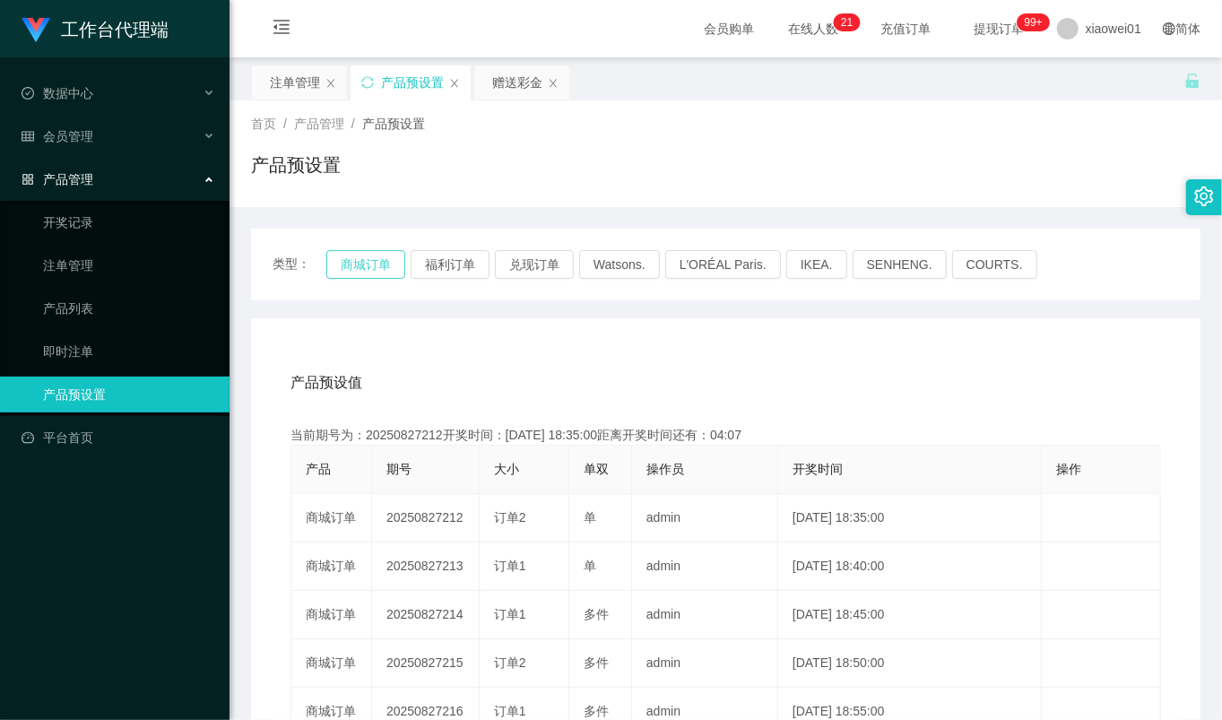
click at [375, 270] on button "商城订单" at bounding box center [365, 264] width 79 height 29
click at [284, 73] on div "注单管理" at bounding box center [295, 82] width 50 height 34
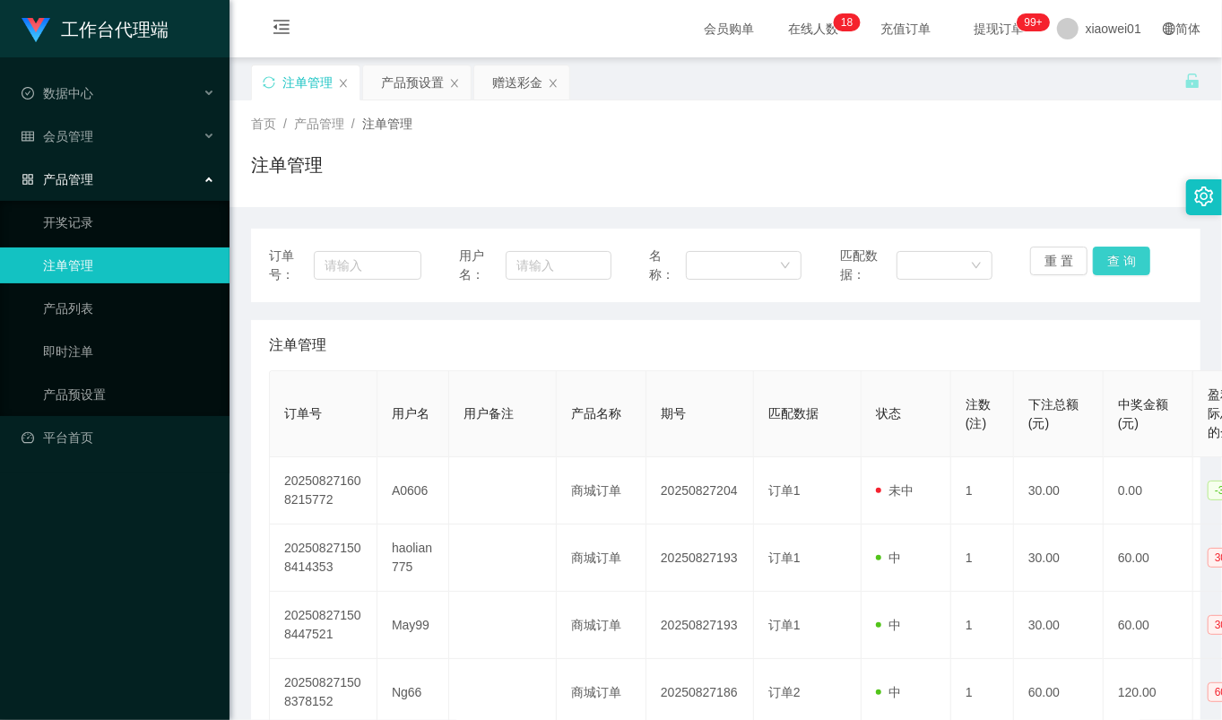
click at [1108, 254] on button "查 询" at bounding box center [1121, 261] width 57 height 29
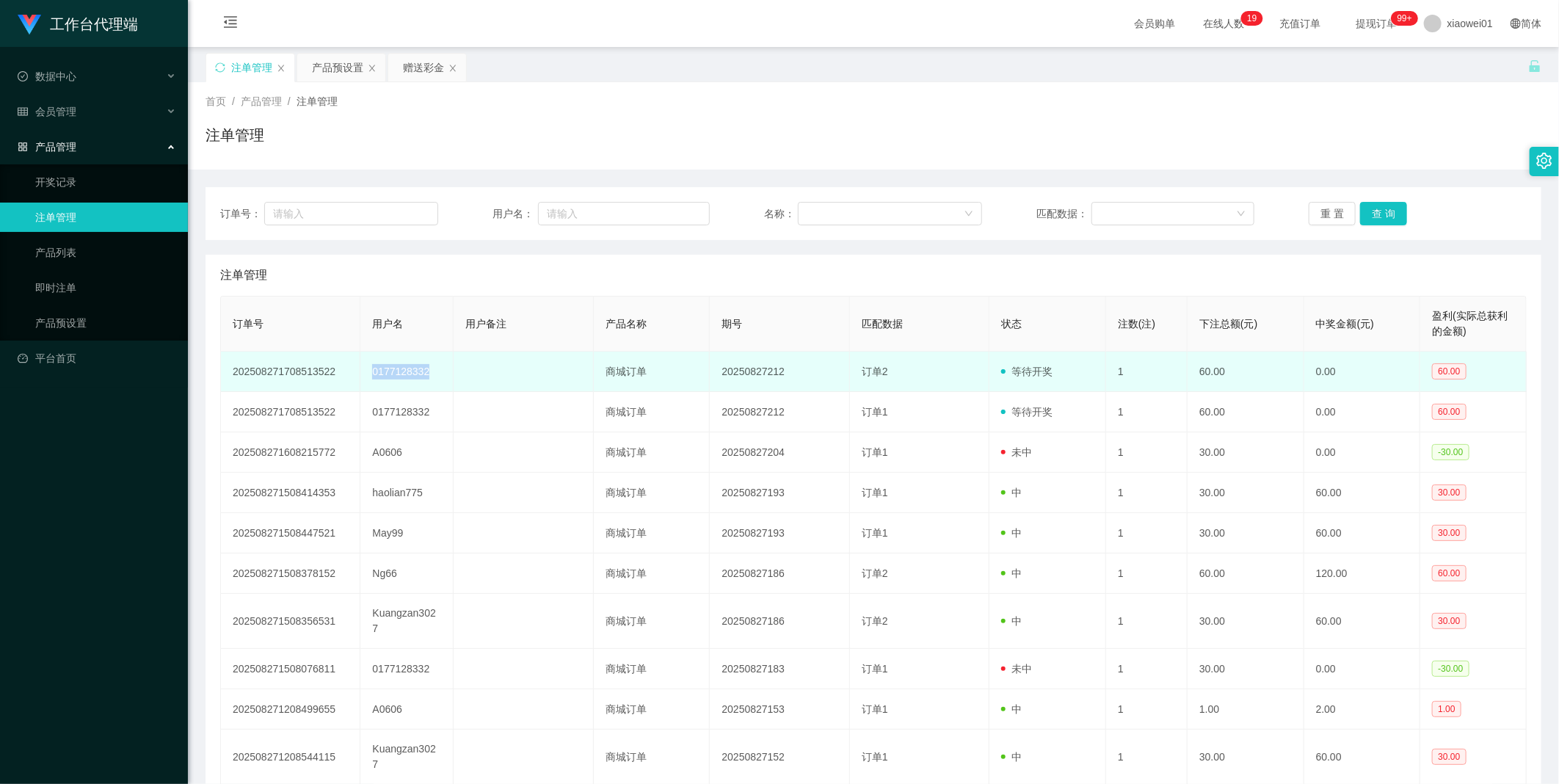
drag, startPoint x: 356, startPoint y: 368, endPoint x: 448, endPoint y: 358, distance: 92.5
click at [448, 358] on tr "202508271708513522 0177128332 商城订单 20250827212 订单2 等待开奖 1 60.00 0.00 60.00" at bounding box center [873, 372] width 1305 height 40
copy tr "0177128332"
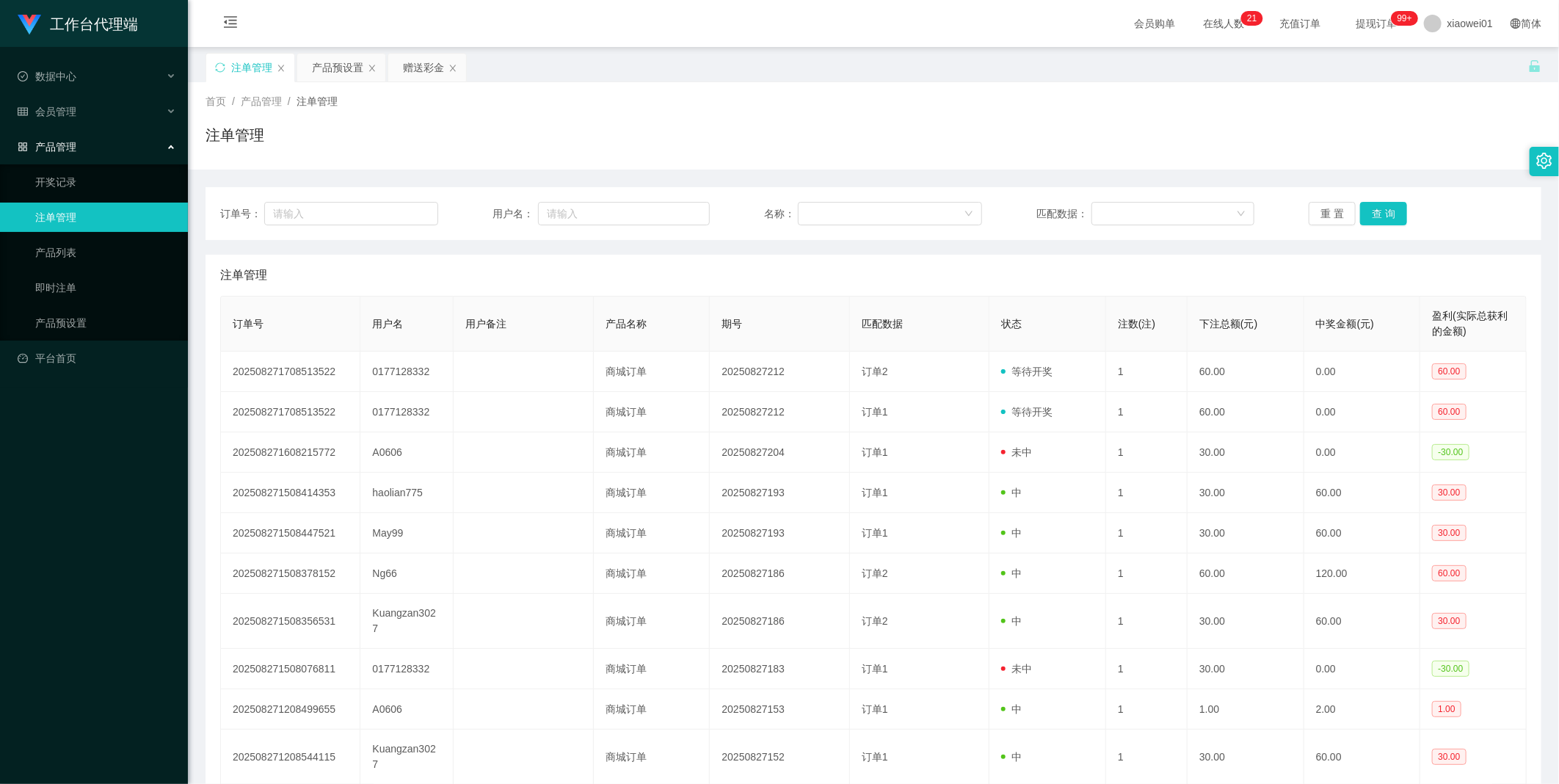
click at [334, 85] on div "首页 / 产品管理 / 注单管理 / 注单管理" at bounding box center [873, 125] width 1371 height 88
click at [331, 72] on div "产品预设置" at bounding box center [337, 67] width 52 height 28
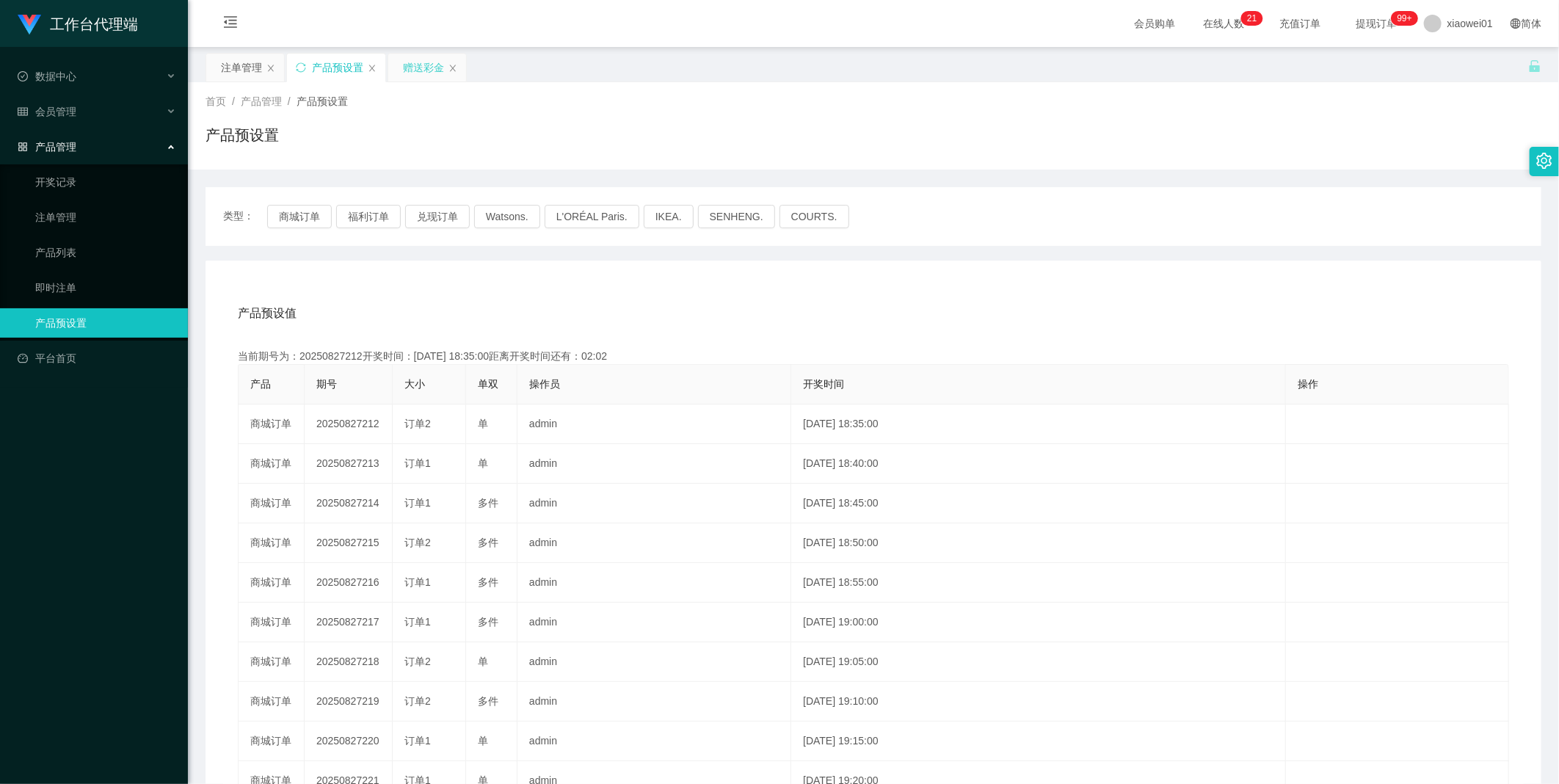
click at [403, 74] on div "赠送彩金" at bounding box center [423, 67] width 41 height 28
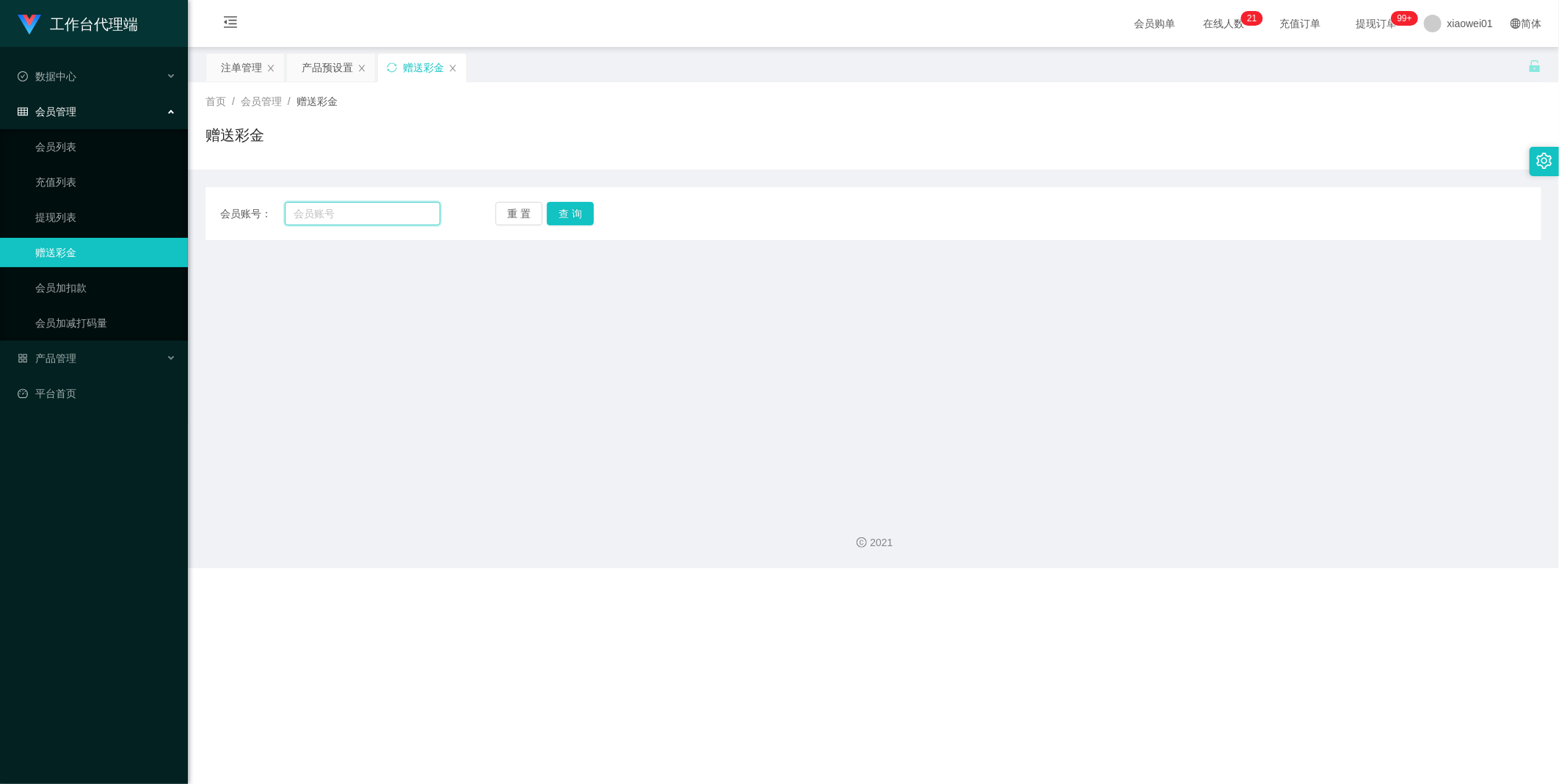
click at [361, 205] on input "text" at bounding box center [363, 214] width 155 height 24
paste input "0177128332"
click at [573, 215] on button "查 询" at bounding box center [570, 214] width 47 height 24
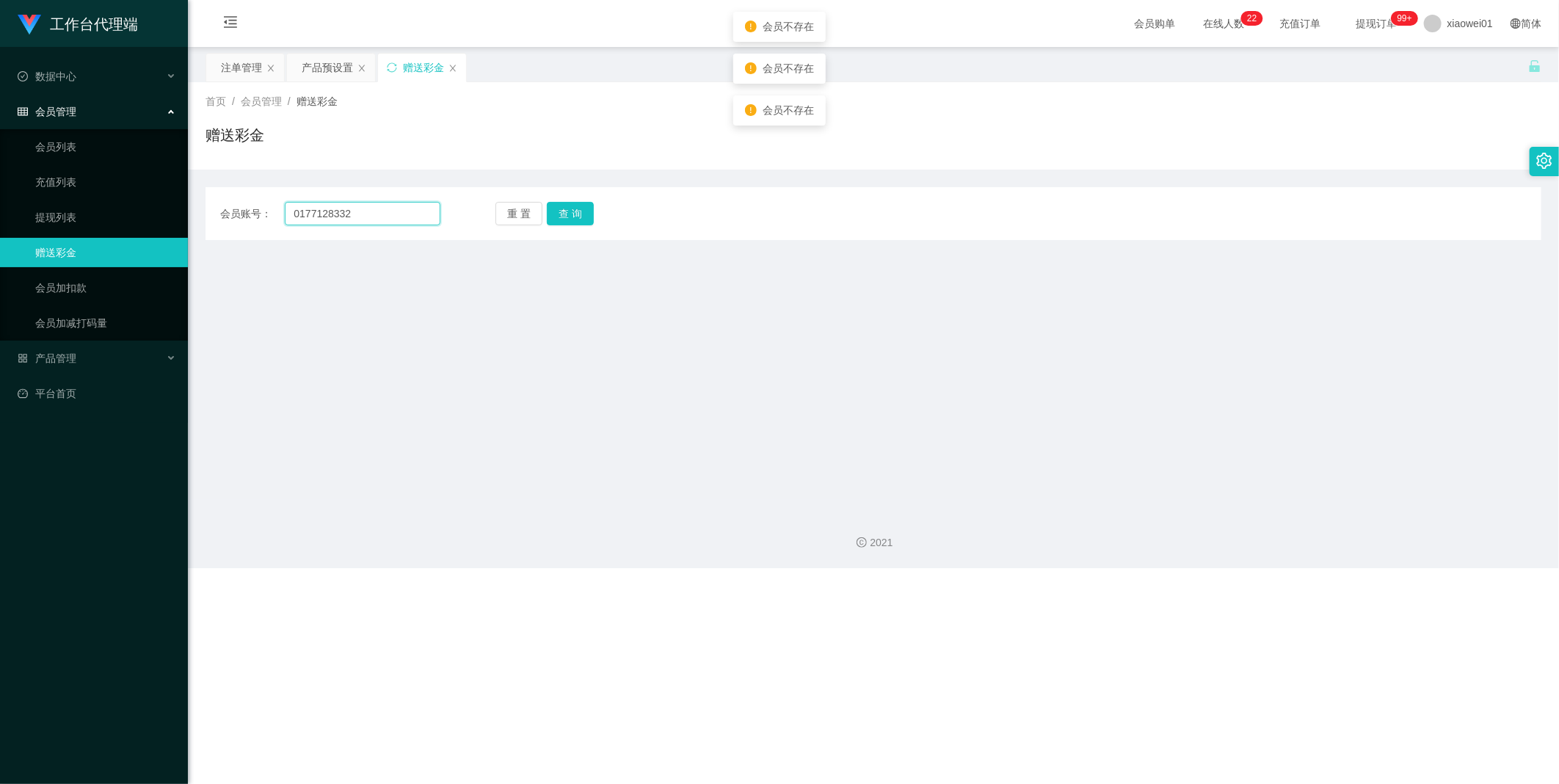
click at [318, 215] on input "0177128332" at bounding box center [363, 214] width 155 height 24
type input "0177128332"
click at [565, 224] on button "查 询" at bounding box center [570, 214] width 47 height 24
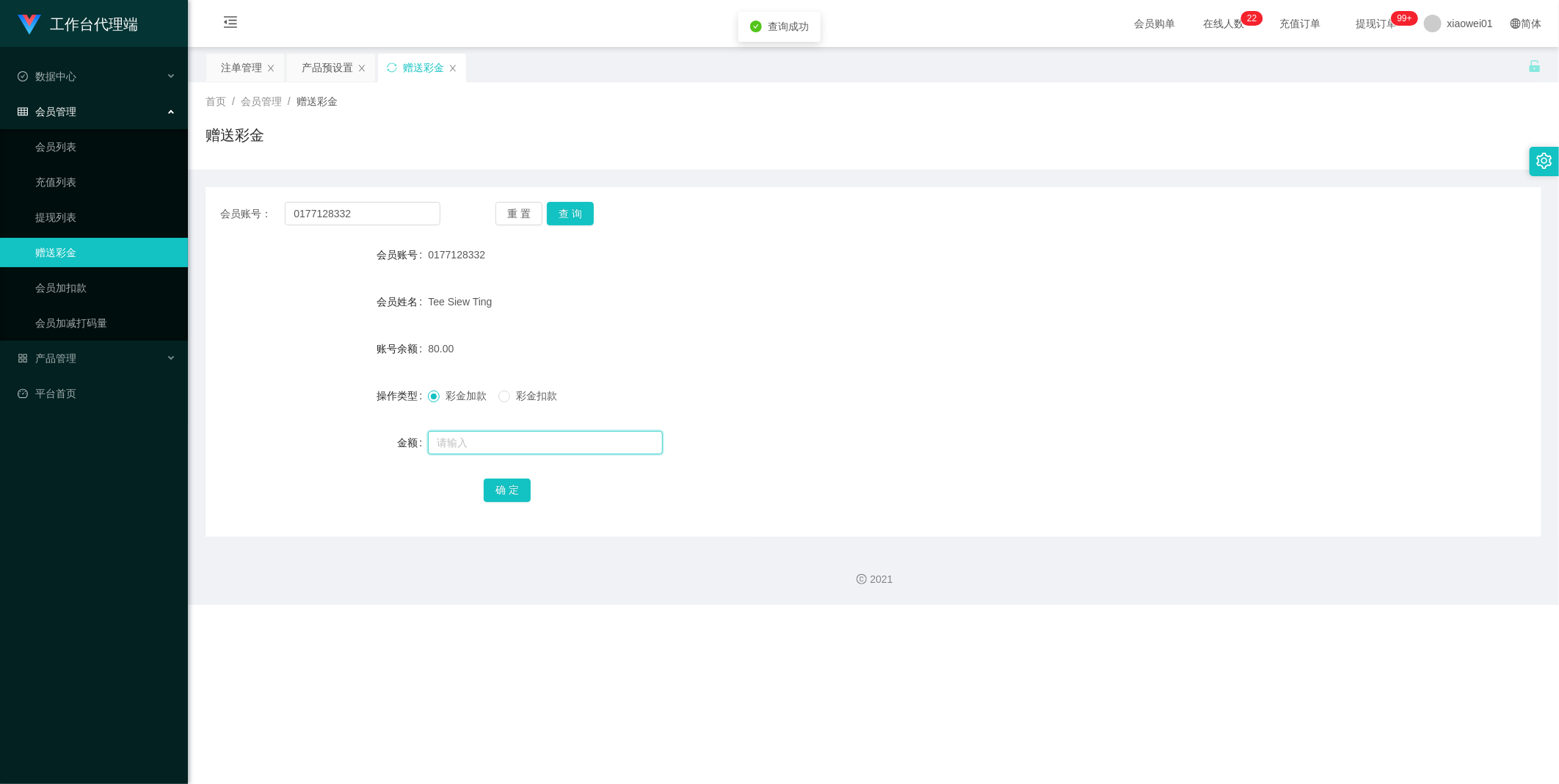
click at [471, 451] on input "text" at bounding box center [545, 442] width 235 height 24
type input "60"
click at [565, 214] on button "查 询" at bounding box center [570, 214] width 47 height 24
click at [488, 444] on input "text" at bounding box center [545, 442] width 235 height 24
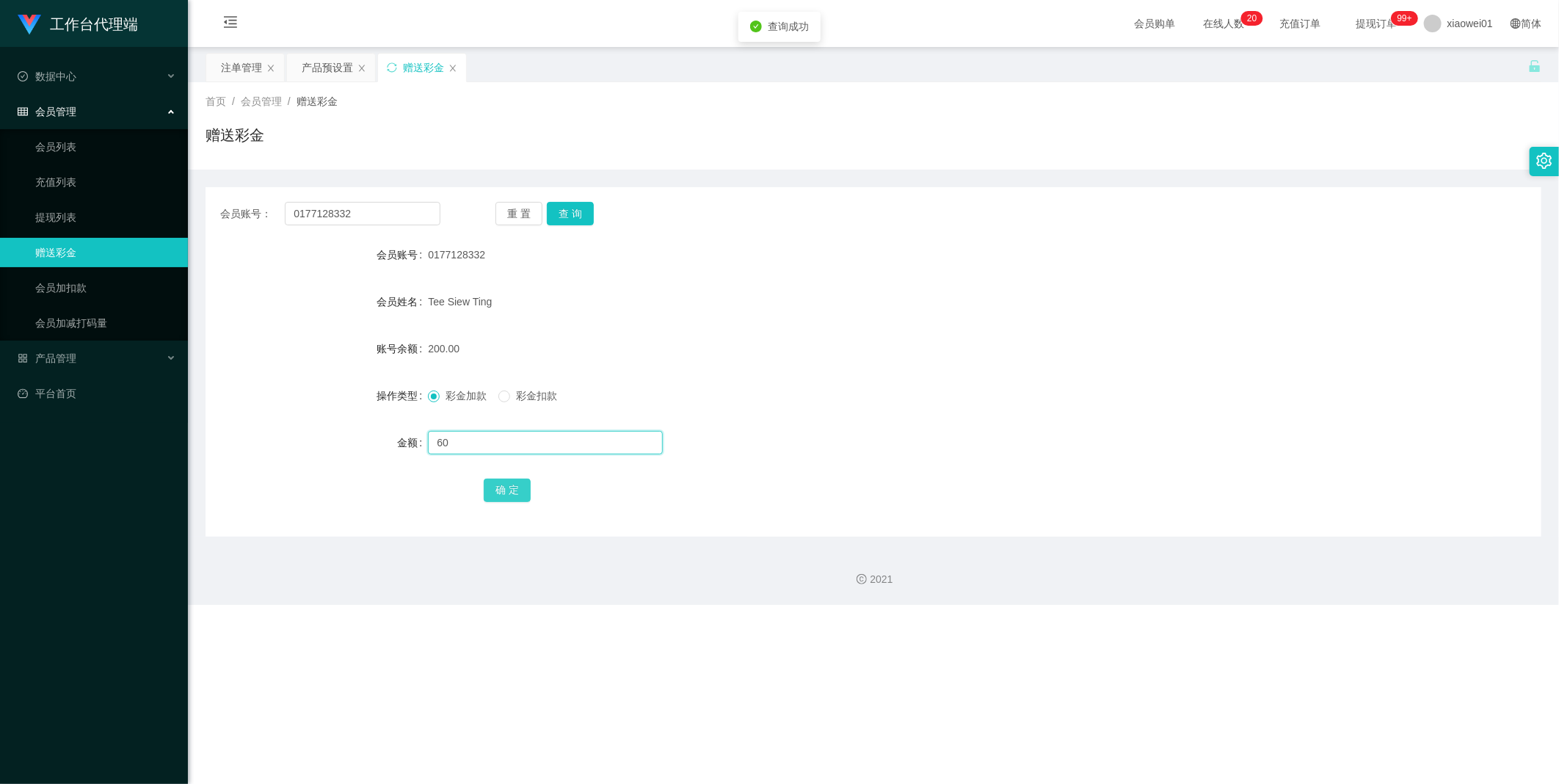
type input "60"
click at [488, 490] on button "确 定" at bounding box center [507, 490] width 47 height 24
click at [327, 72] on div "产品预设置" at bounding box center [327, 67] width 52 height 28
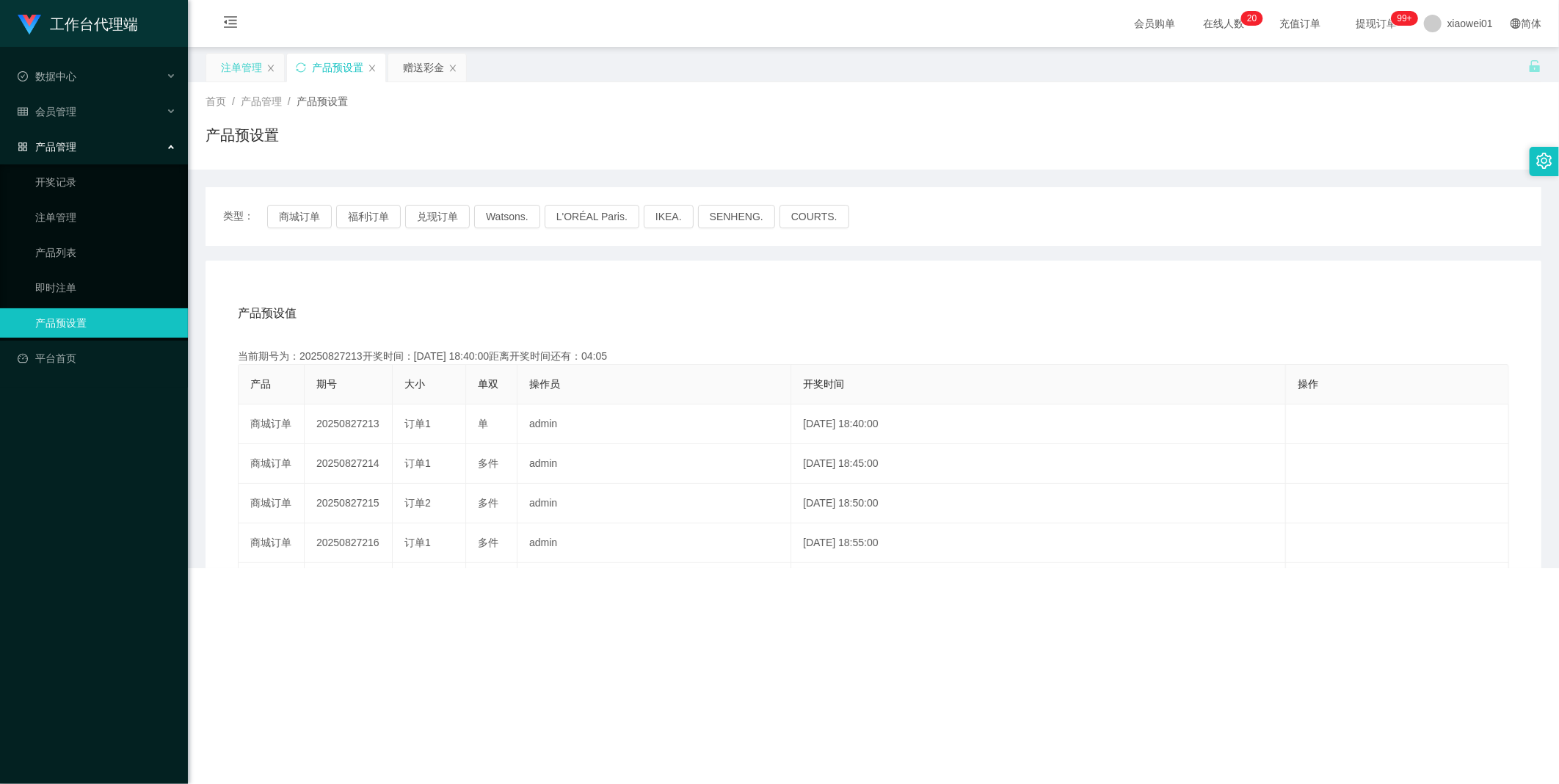
click at [254, 68] on div "注单管理" at bounding box center [241, 67] width 41 height 28
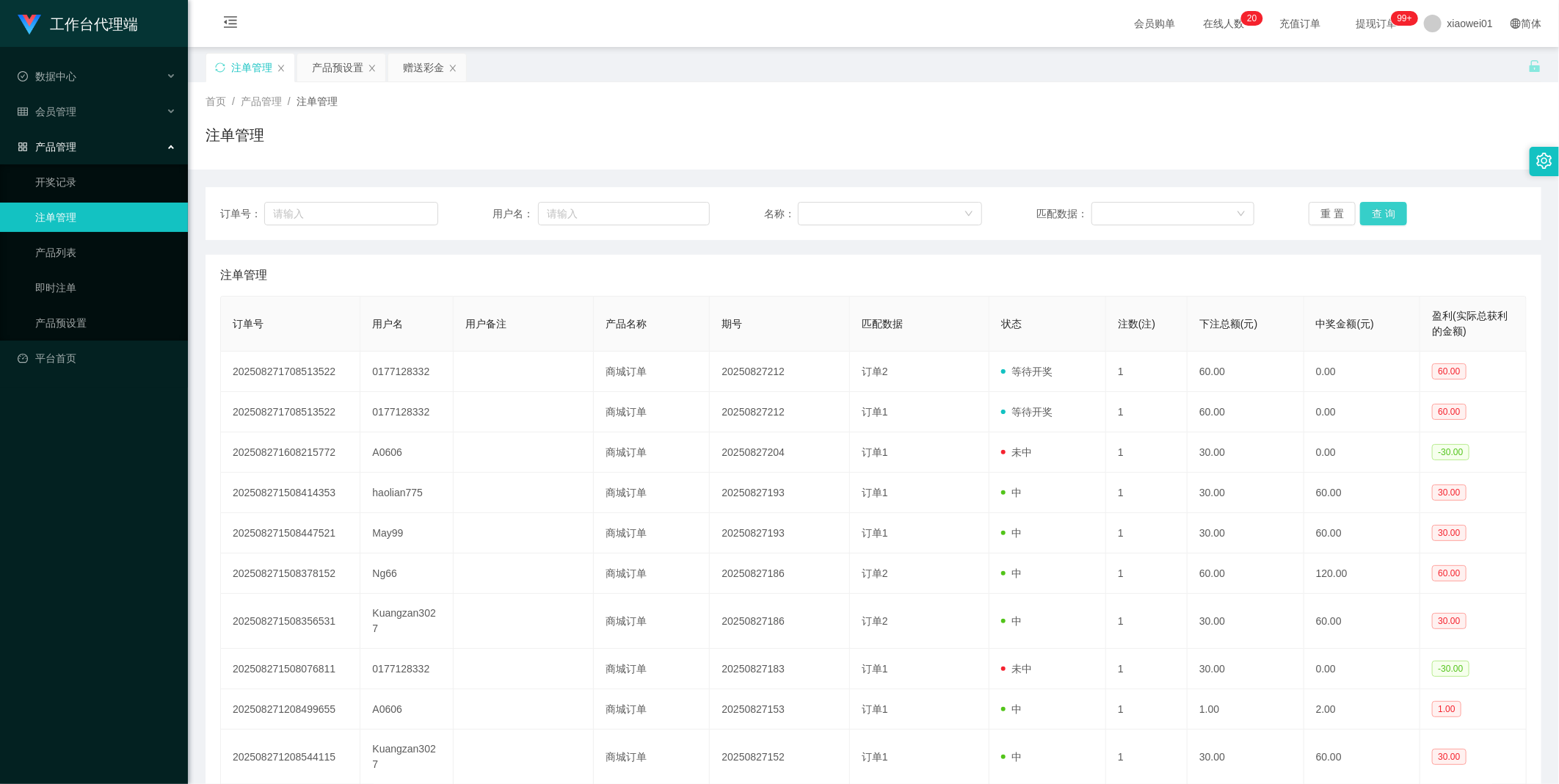
drag, startPoint x: 1398, startPoint y: 216, endPoint x: 1386, endPoint y: 217, distance: 12.0
click at [999, 216] on button "查 询" at bounding box center [1383, 214] width 47 height 24
click at [999, 217] on div "重 置 查 询" at bounding box center [1417, 214] width 218 height 24
click at [999, 217] on button "查 询" at bounding box center [1383, 214] width 47 height 24
click at [74, 144] on span "产品管理" at bounding box center [47, 146] width 59 height 11
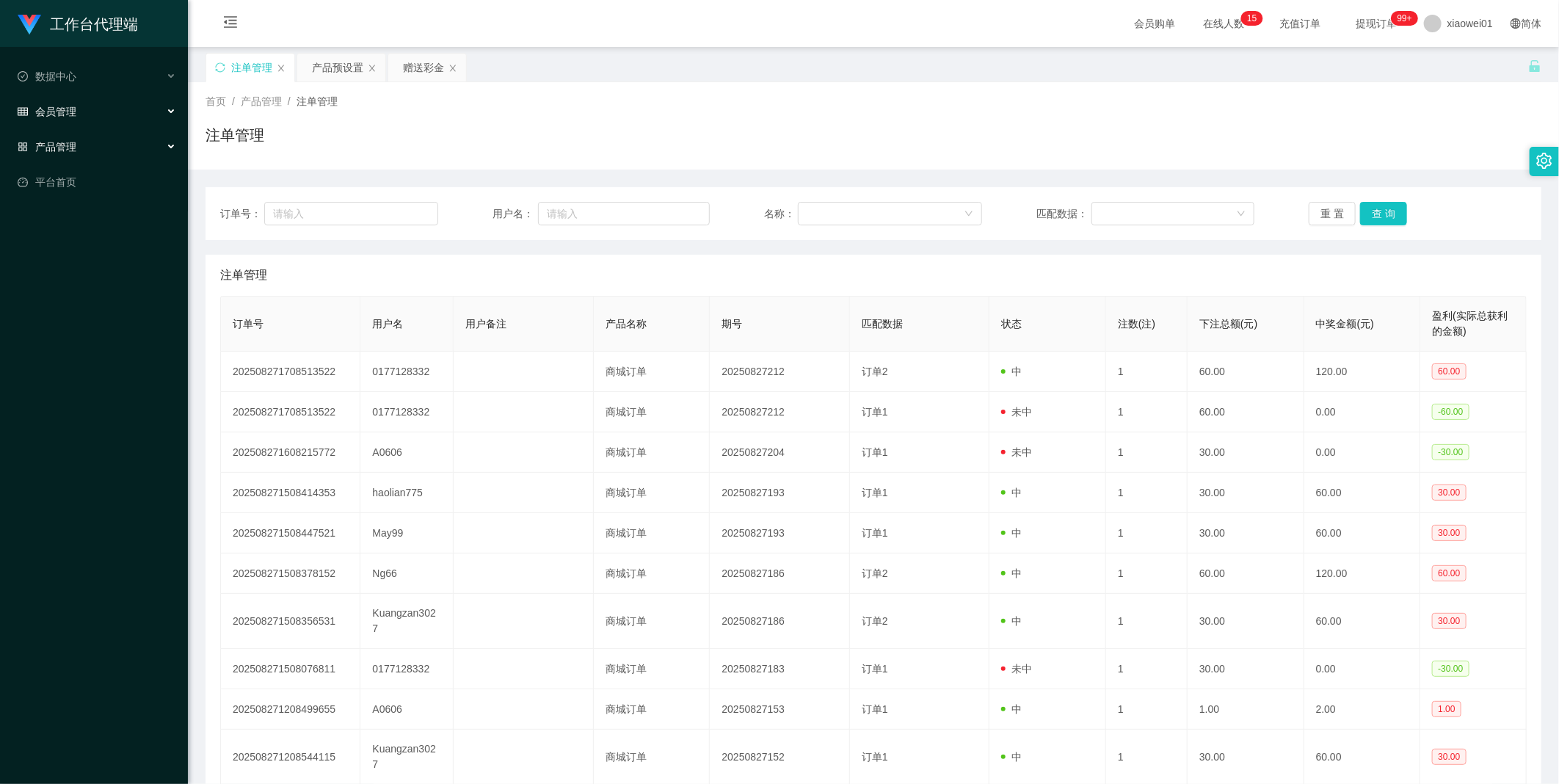
click at [62, 106] on span "会员管理" at bounding box center [47, 111] width 59 height 11
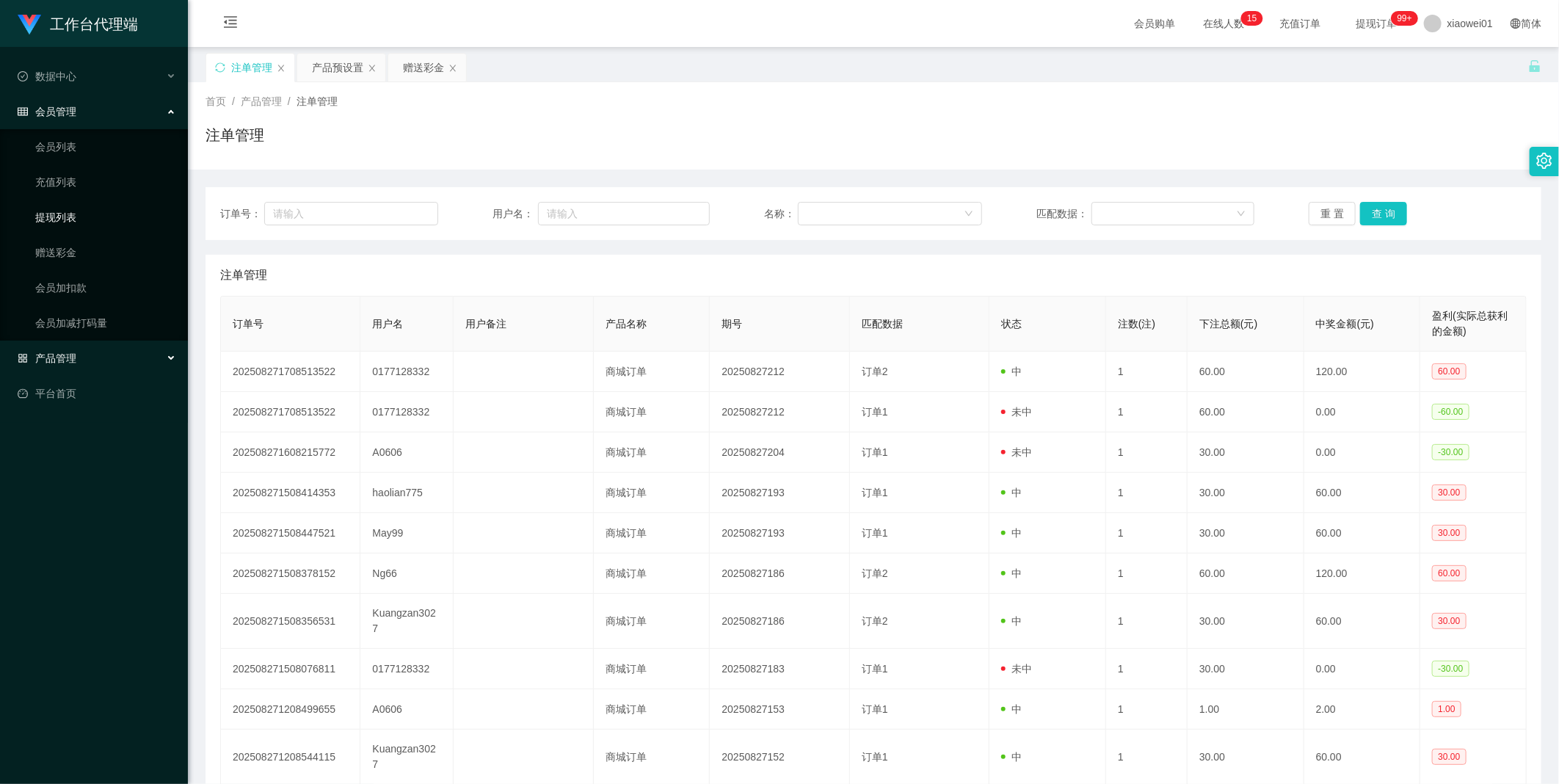
click at [66, 218] on link "提现列表" at bounding box center [106, 218] width 141 height 29
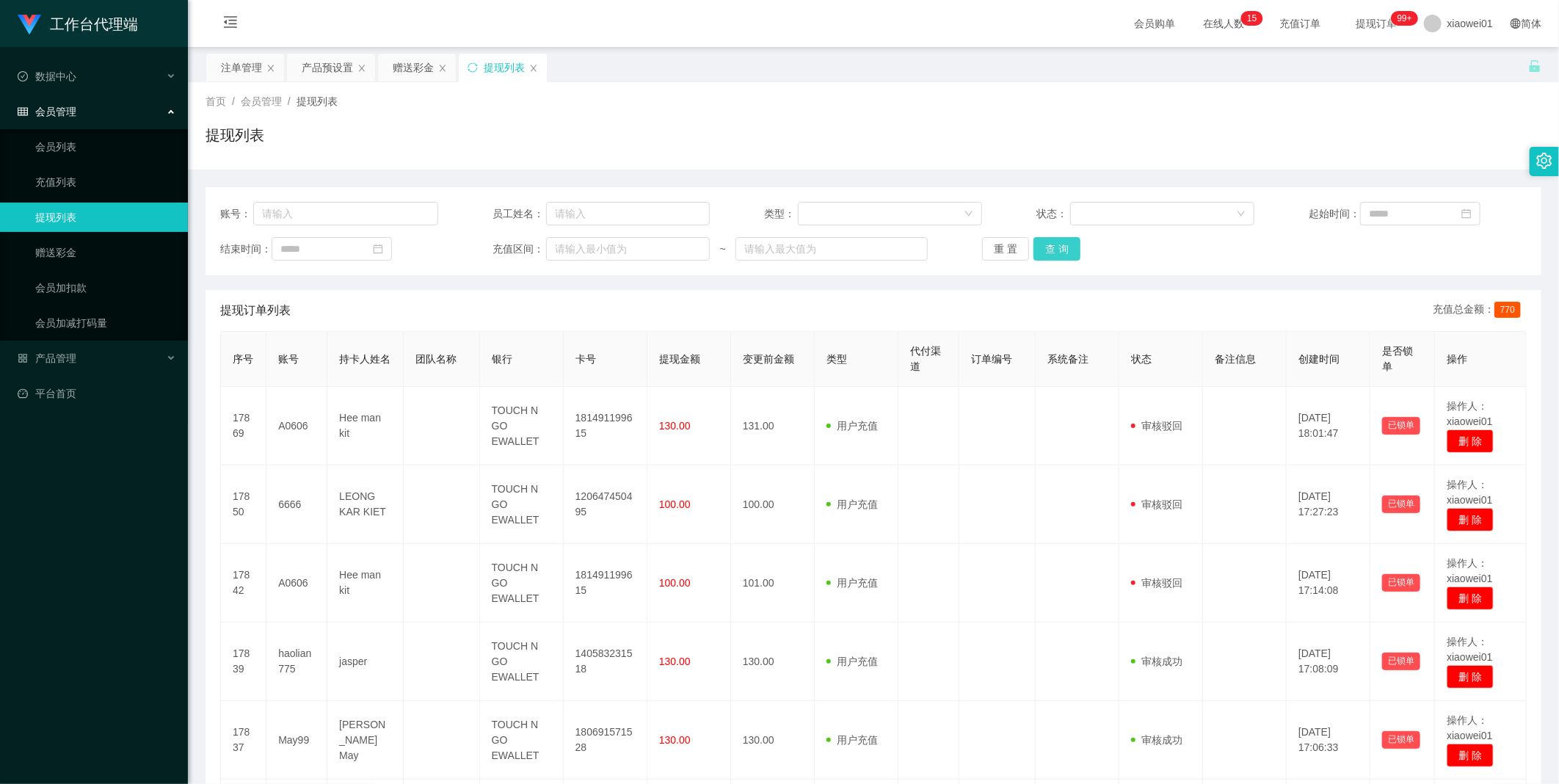
click at [999, 254] on button "查 询" at bounding box center [1057, 249] width 47 height 24
click at [999, 254] on div "重 置 查 询" at bounding box center [1091, 249] width 218 height 24
click at [999, 254] on button "查 询" at bounding box center [1057, 249] width 47 height 24
click at [999, 254] on div "重 置 查 询" at bounding box center [1091, 249] width 218 height 24
click at [999, 254] on button "查 询" at bounding box center [1057, 249] width 47 height 24
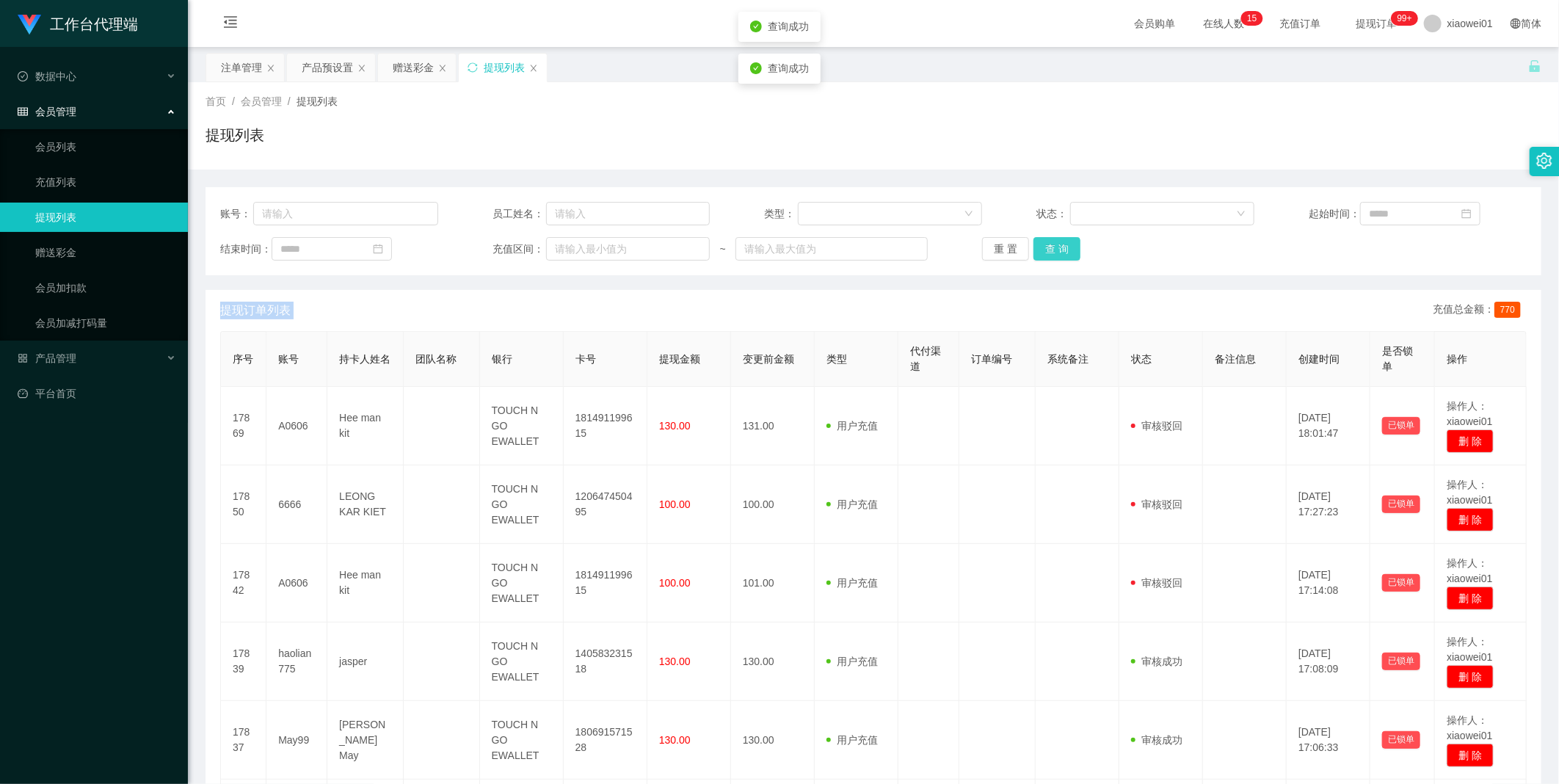
click at [999, 254] on div "重 置 查 询" at bounding box center [1091, 249] width 218 height 24
click at [999, 254] on button "查 询" at bounding box center [1057, 249] width 47 height 24
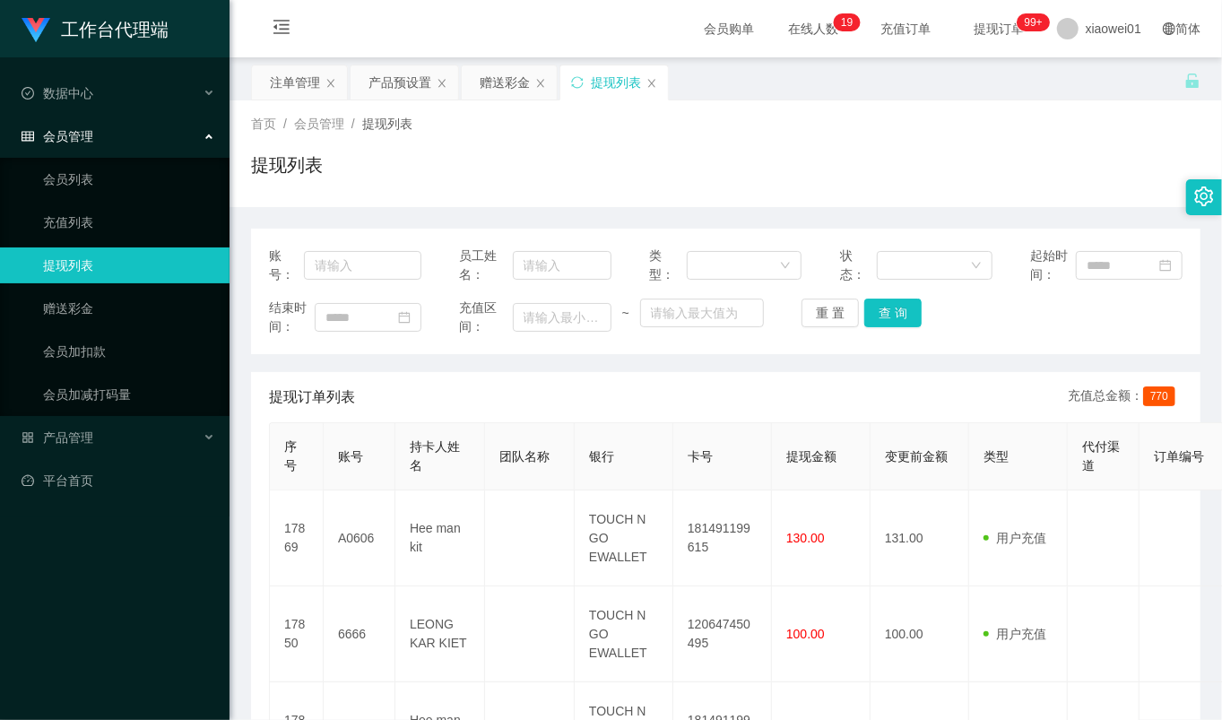
click at [883, 291] on div "账号： 员工姓名： 类型： 状态： 起始时间： 结束时间： 充值区间： ~ 重 置 查 询" at bounding box center [726, 292] width 950 height 126
click at [891, 310] on button "查 询" at bounding box center [893, 313] width 57 height 29
click at [891, 310] on div "重 置 查 询" at bounding box center [878, 313] width 152 height 29
click at [891, 310] on button "查 询" at bounding box center [893, 313] width 57 height 29
click at [891, 310] on div "重 置 查 询" at bounding box center [878, 313] width 152 height 29
